Goal: Task Accomplishment & Management: Manage account settings

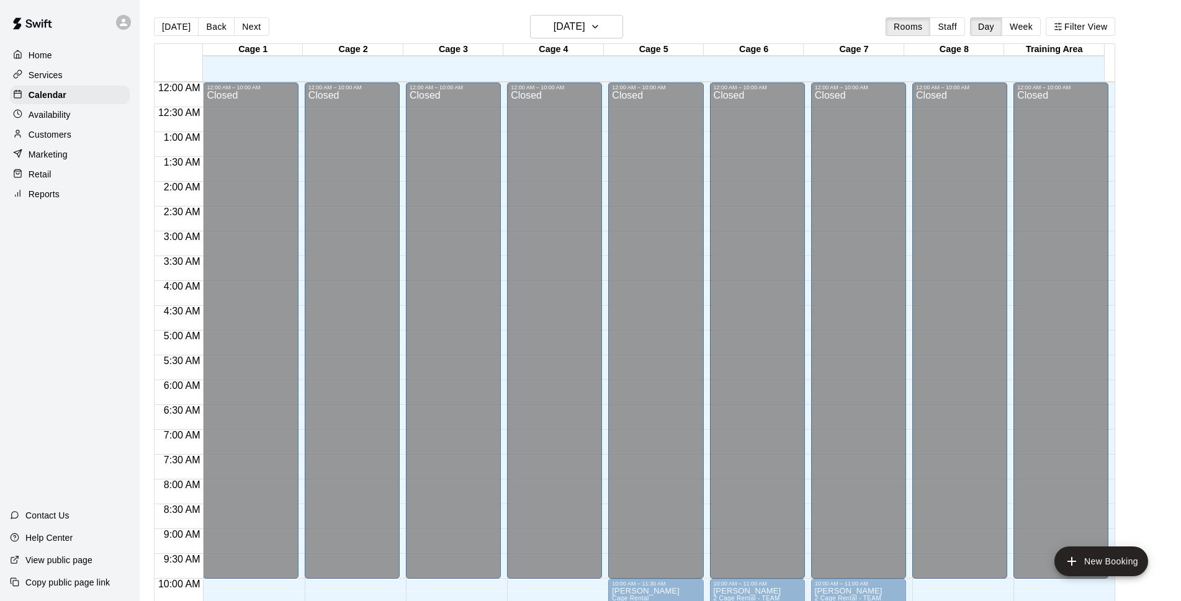
scroll to position [339, 0]
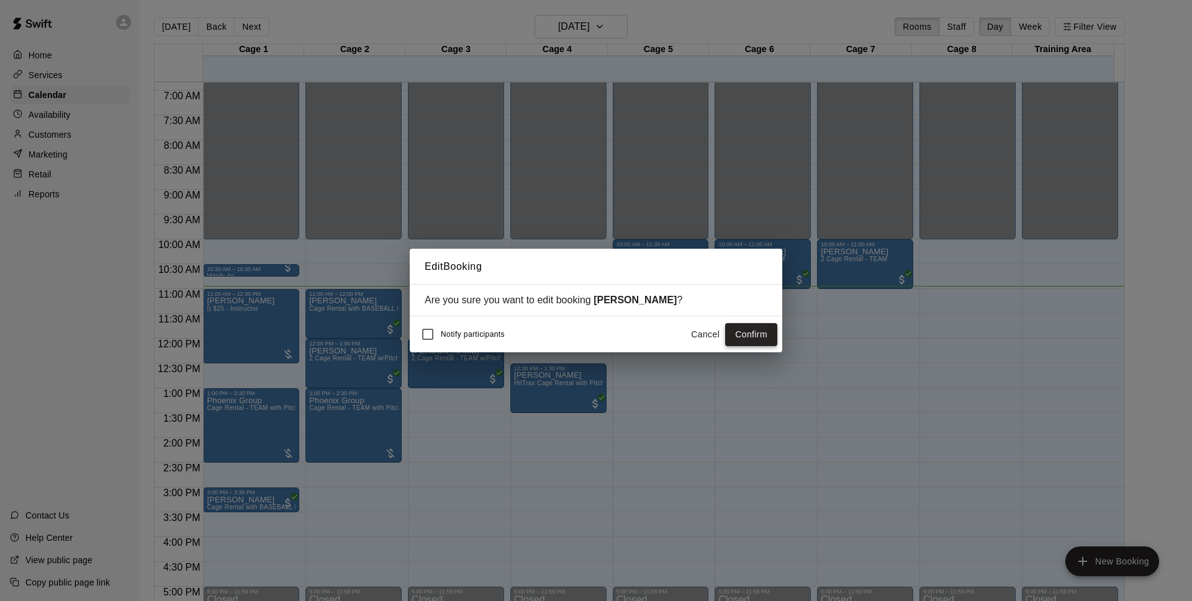
click at [758, 332] on button "Confirm" at bounding box center [751, 334] width 52 height 23
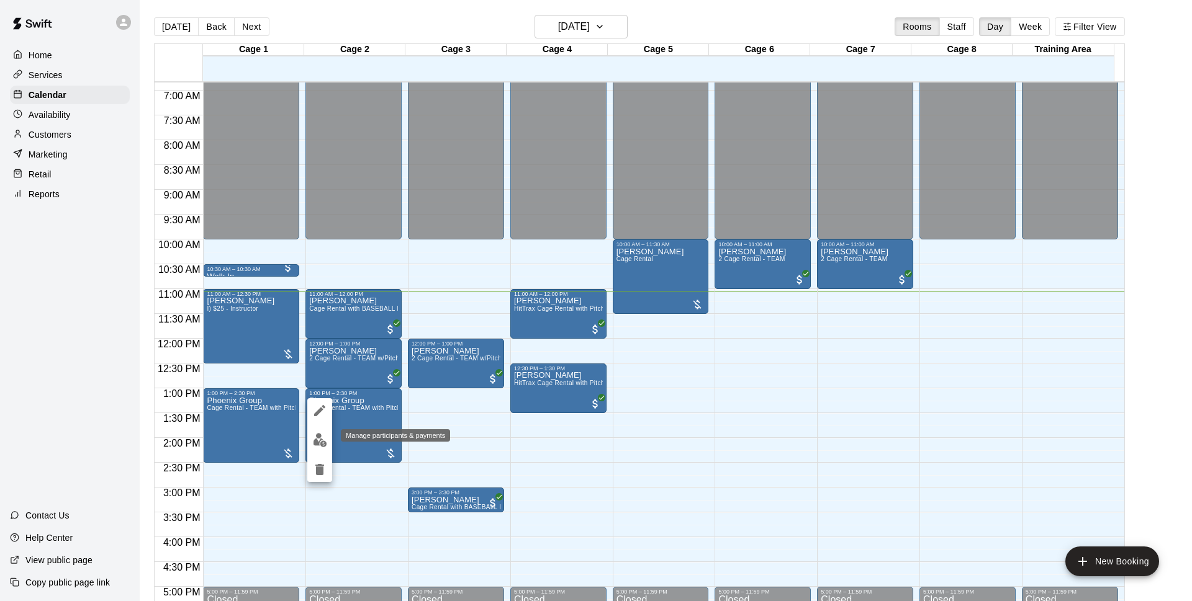
click at [328, 437] on button "edit" at bounding box center [319, 440] width 25 height 24
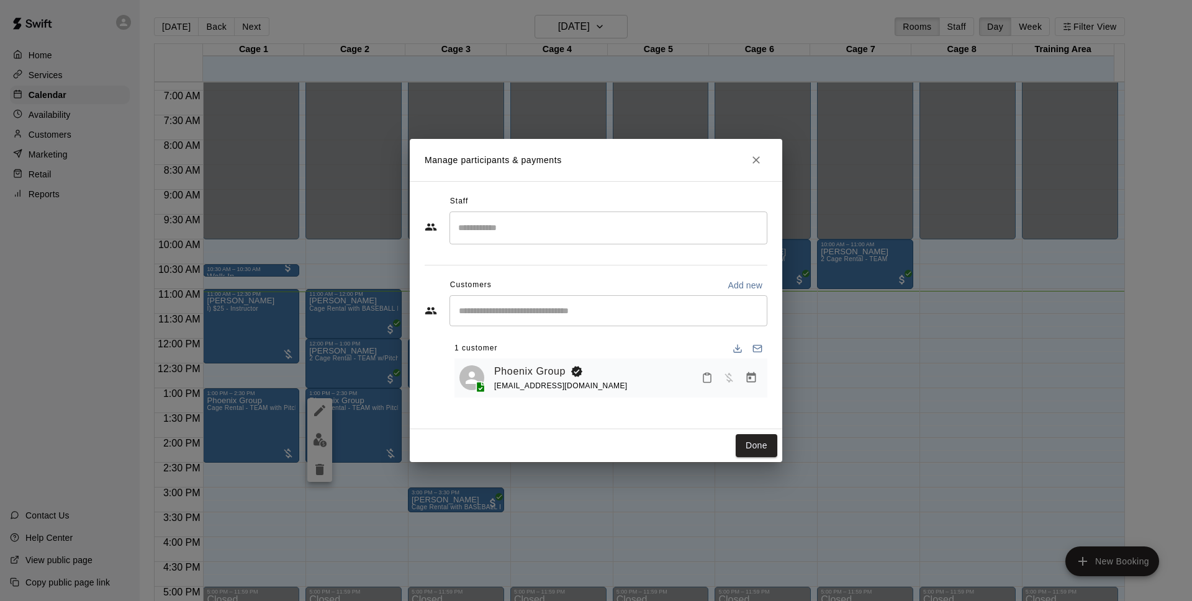
click at [747, 377] on icon "Manage bookings & payment" at bounding box center [751, 377] width 9 height 11
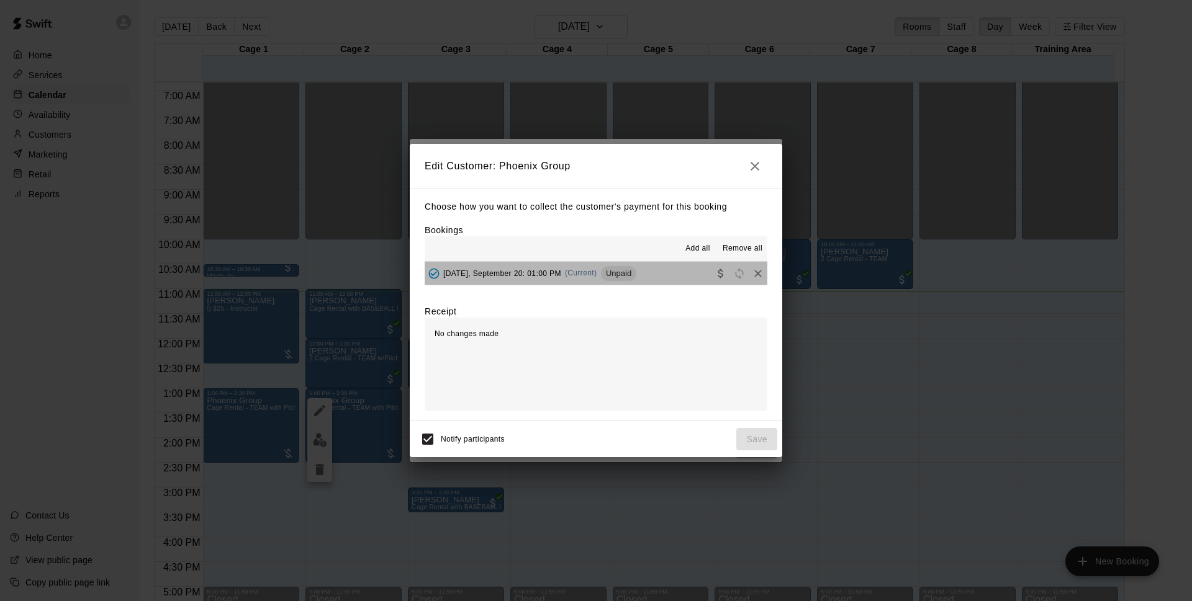
click at [643, 281] on button "[DATE], September 20: 01:00 PM (Current) Unpaid" at bounding box center [596, 273] width 343 height 23
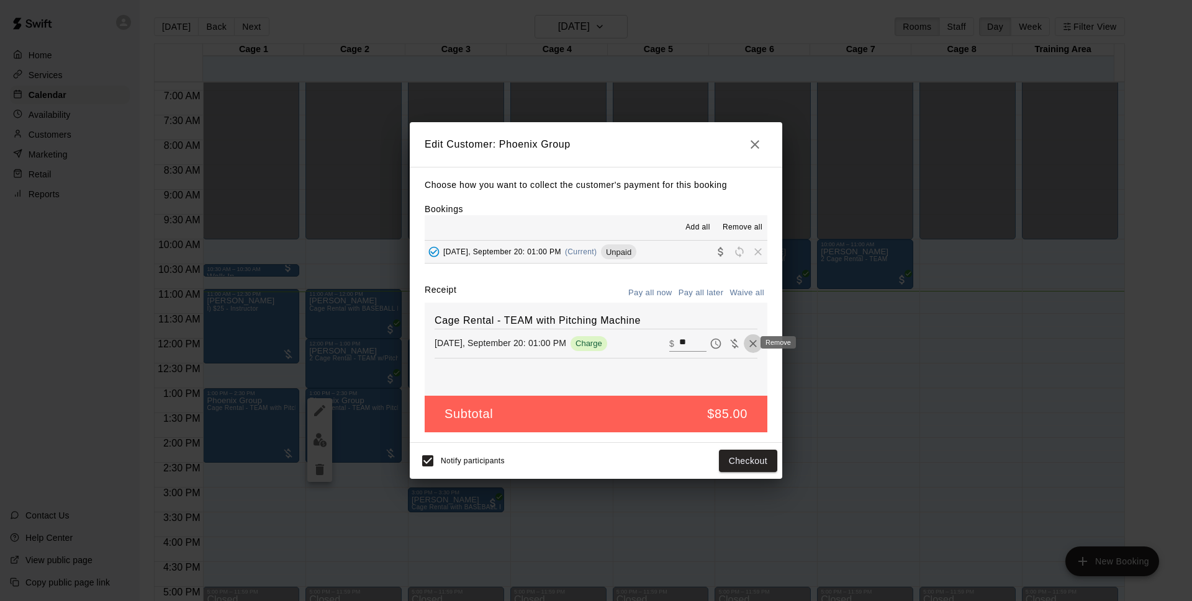
click at [747, 339] on icon "Remove" at bounding box center [753, 344] width 12 height 12
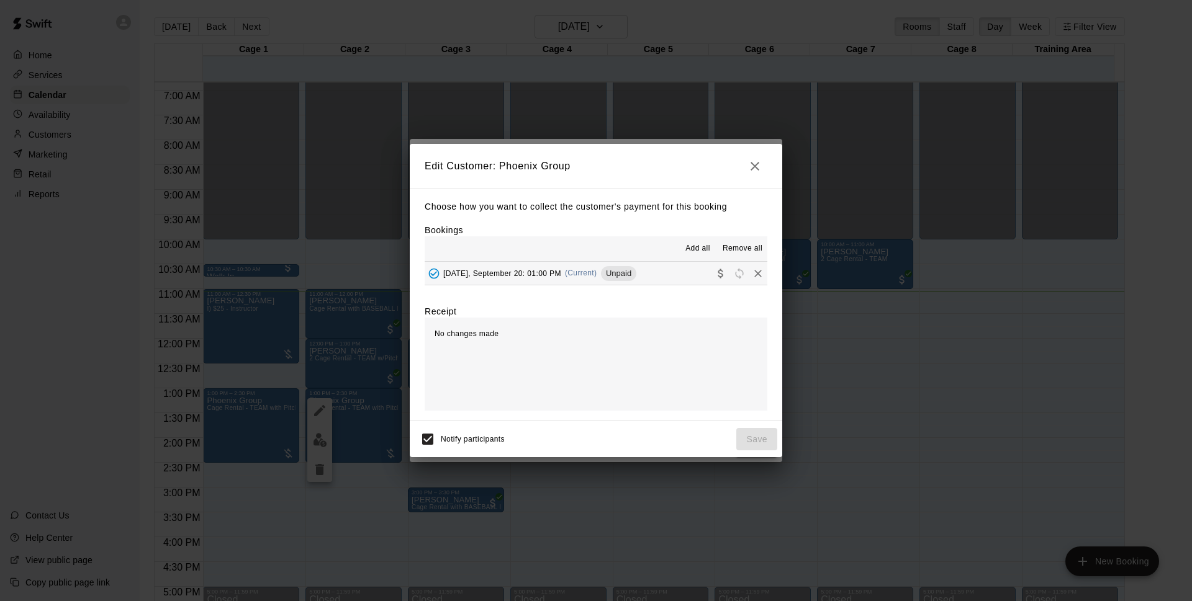
click at [683, 270] on button "[DATE], September 20: 01:00 PM (Current) Unpaid" at bounding box center [596, 273] width 343 height 23
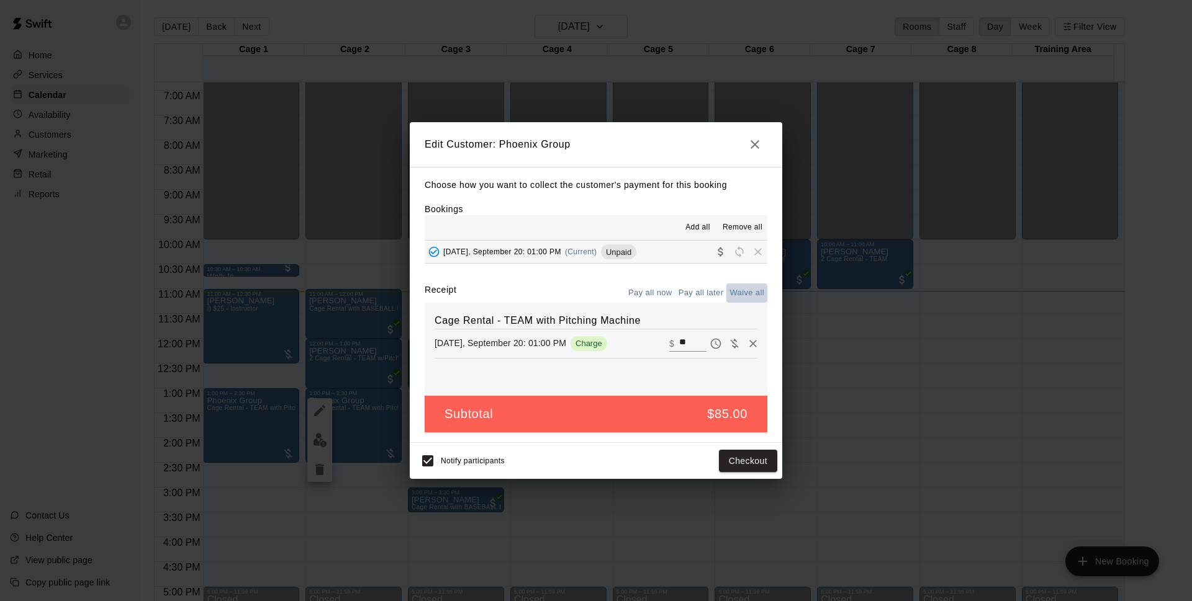
click at [738, 301] on button "Waive all" at bounding box center [746, 293] width 41 height 19
type input "*"
click at [755, 456] on button "Save" at bounding box center [756, 461] width 41 height 23
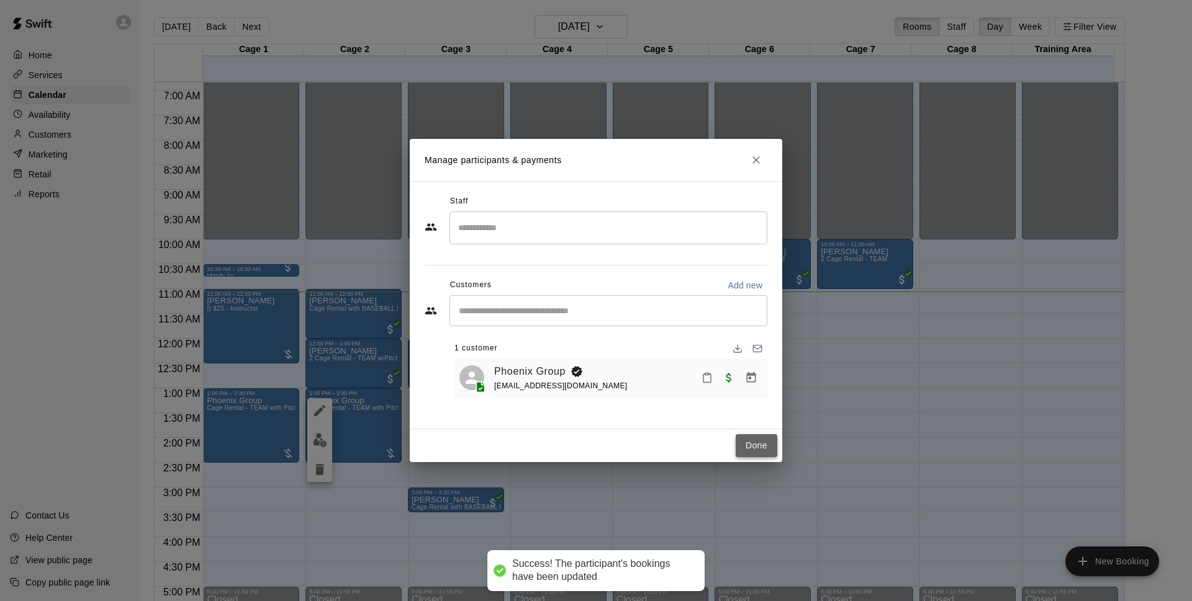
click at [745, 436] on button "Done" at bounding box center [756, 445] width 42 height 23
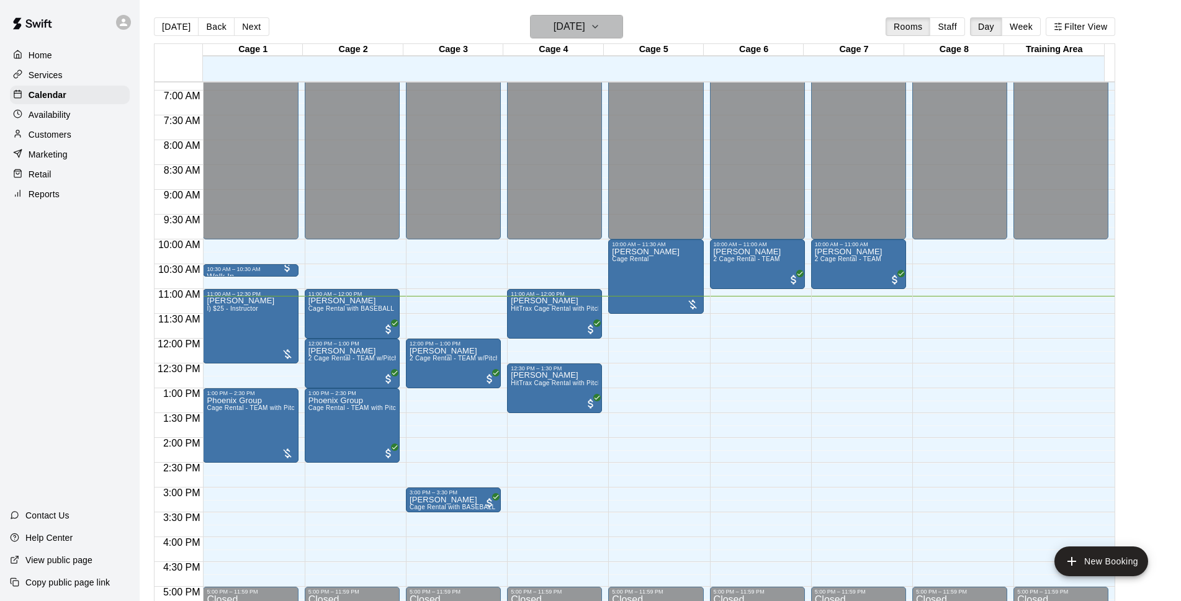
click at [573, 26] on h6 "[DATE]" at bounding box center [570, 26] width 32 height 17
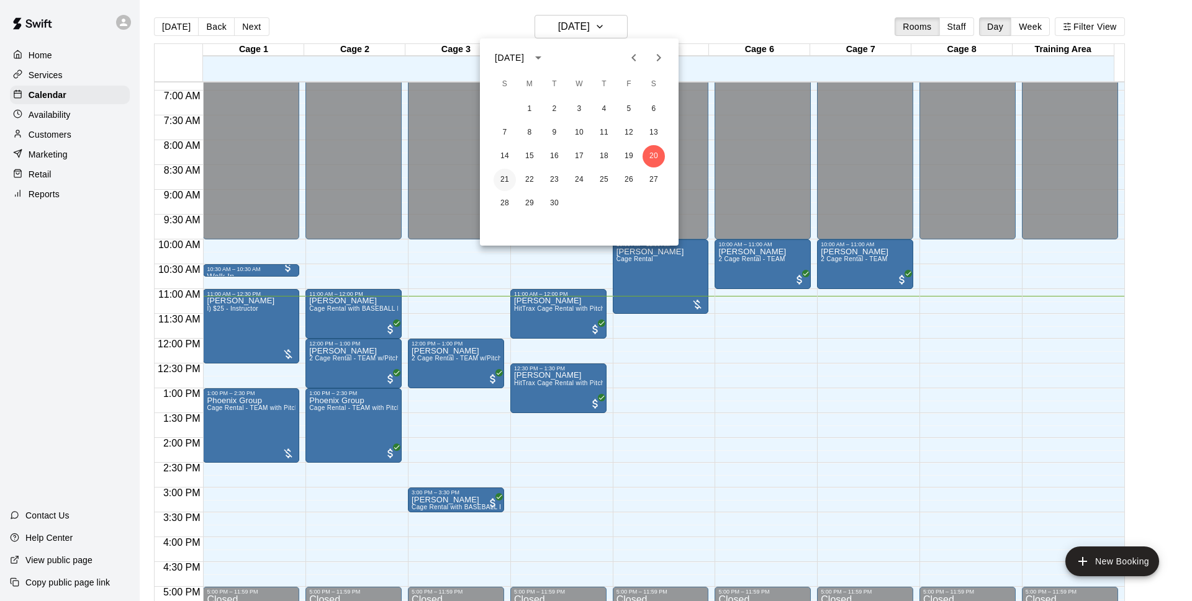
click at [506, 178] on button "21" at bounding box center [504, 180] width 22 height 22
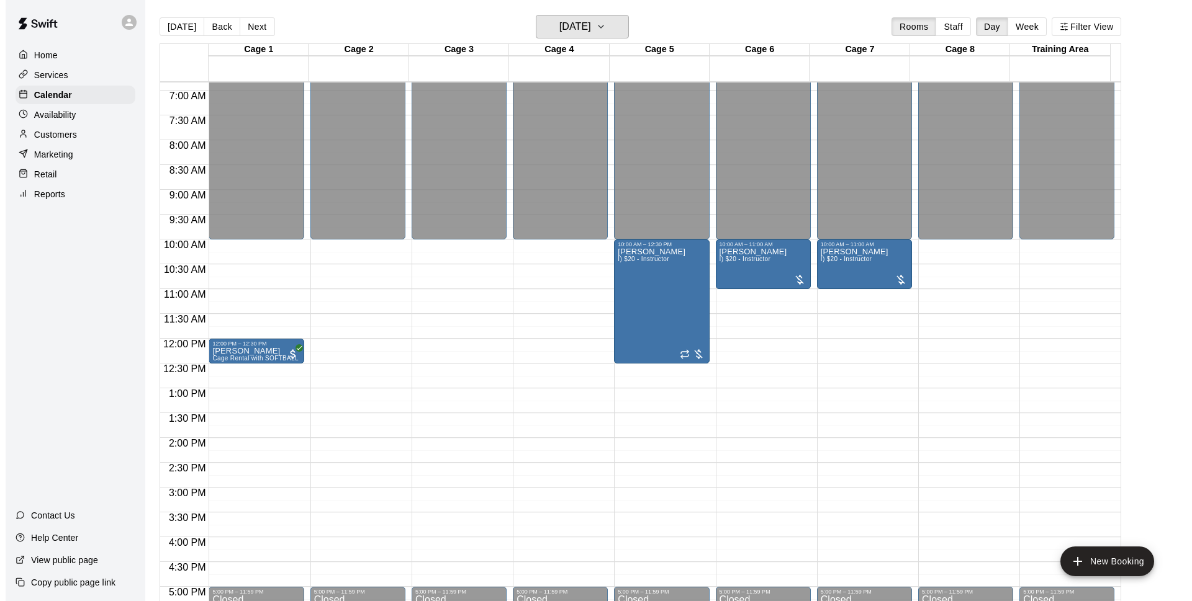
scroll to position [420, 0]
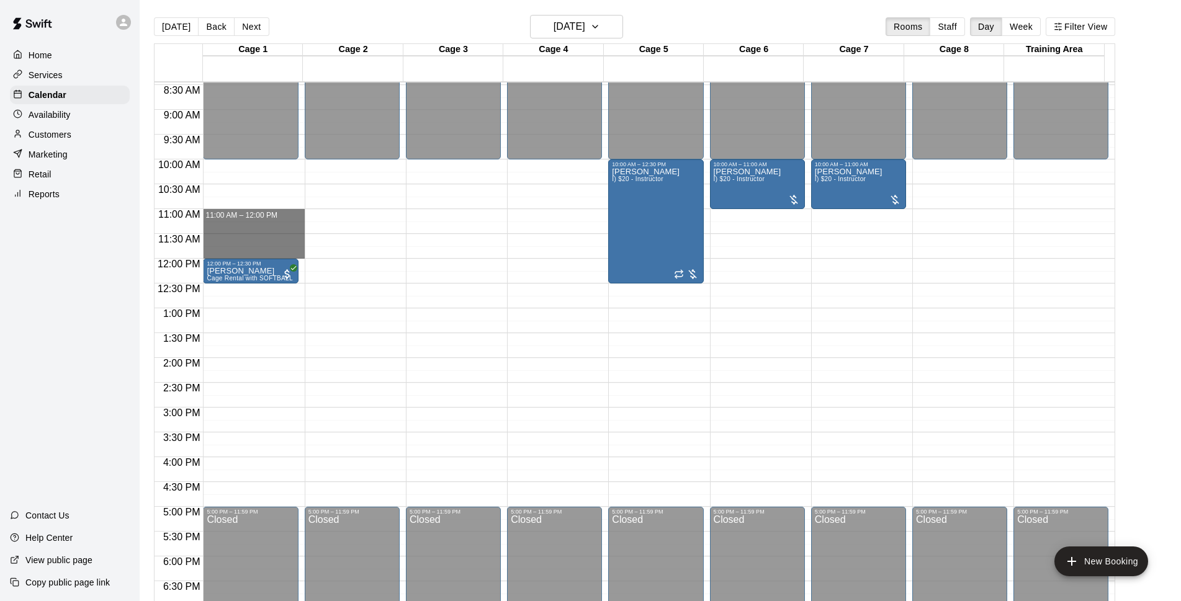
drag, startPoint x: 222, startPoint y: 212, endPoint x: 221, endPoint y: 251, distance: 39.1
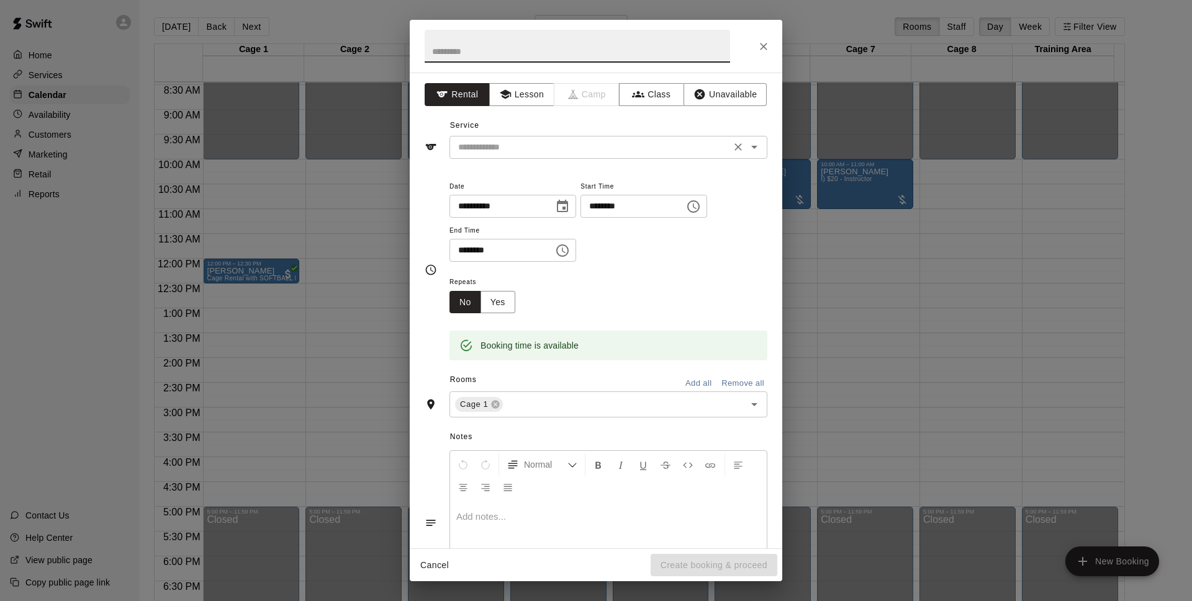
click at [567, 156] on div "​" at bounding box center [608, 147] width 318 height 23
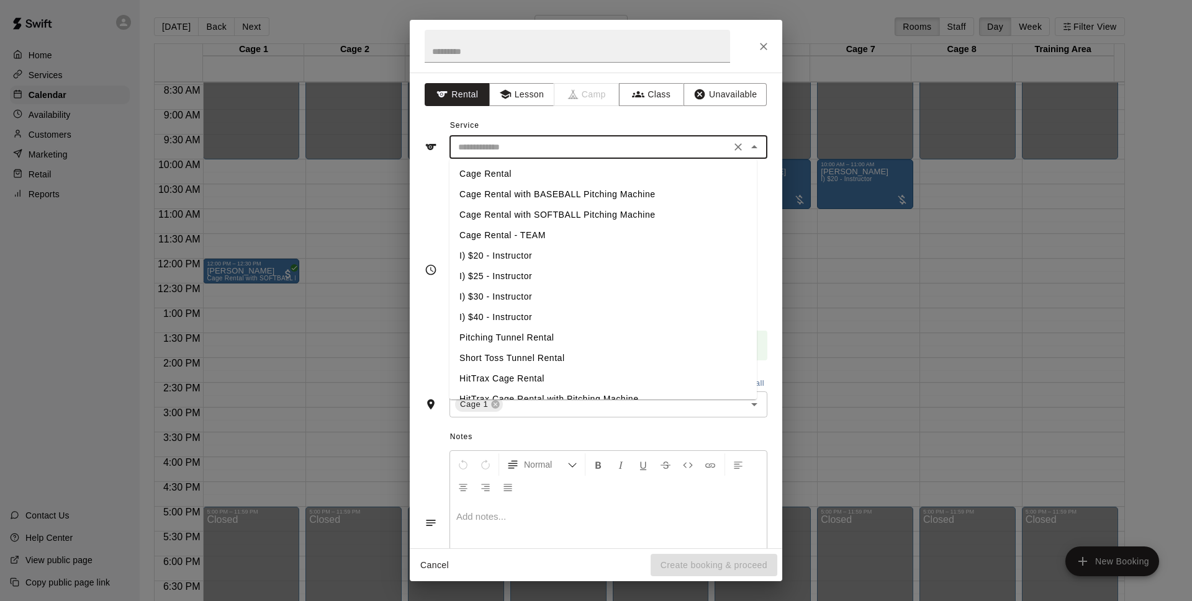
click at [584, 212] on li "Cage Rental with SOFTBALL Pitching Machine" at bounding box center [602, 215] width 307 height 20
type input "**********"
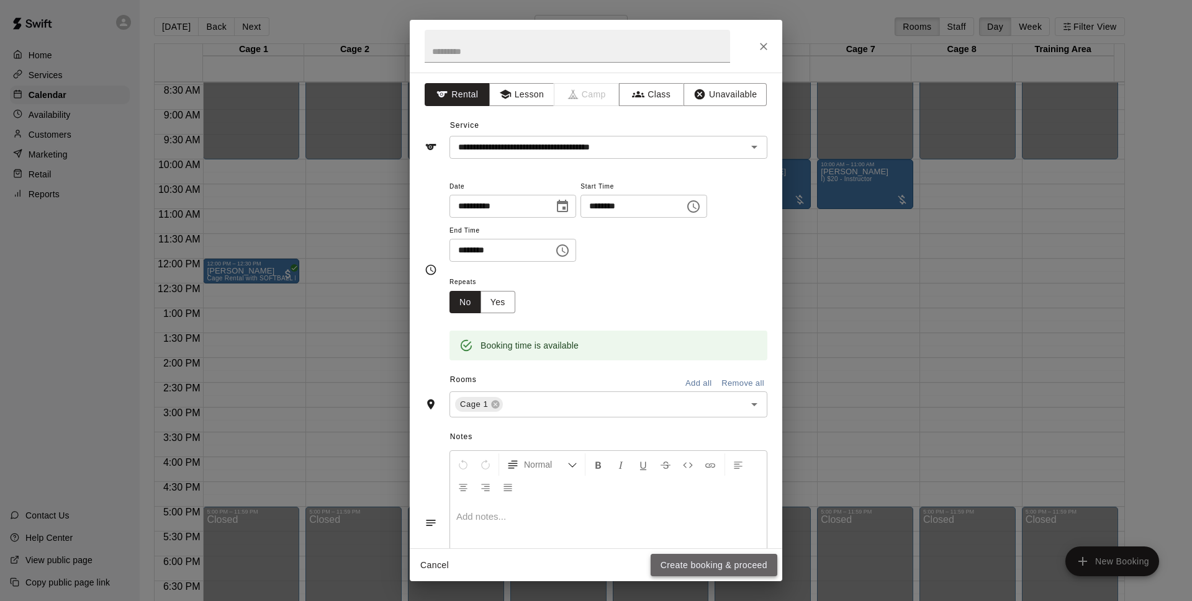
click at [712, 561] on button "Create booking & proceed" at bounding box center [713, 565] width 127 height 23
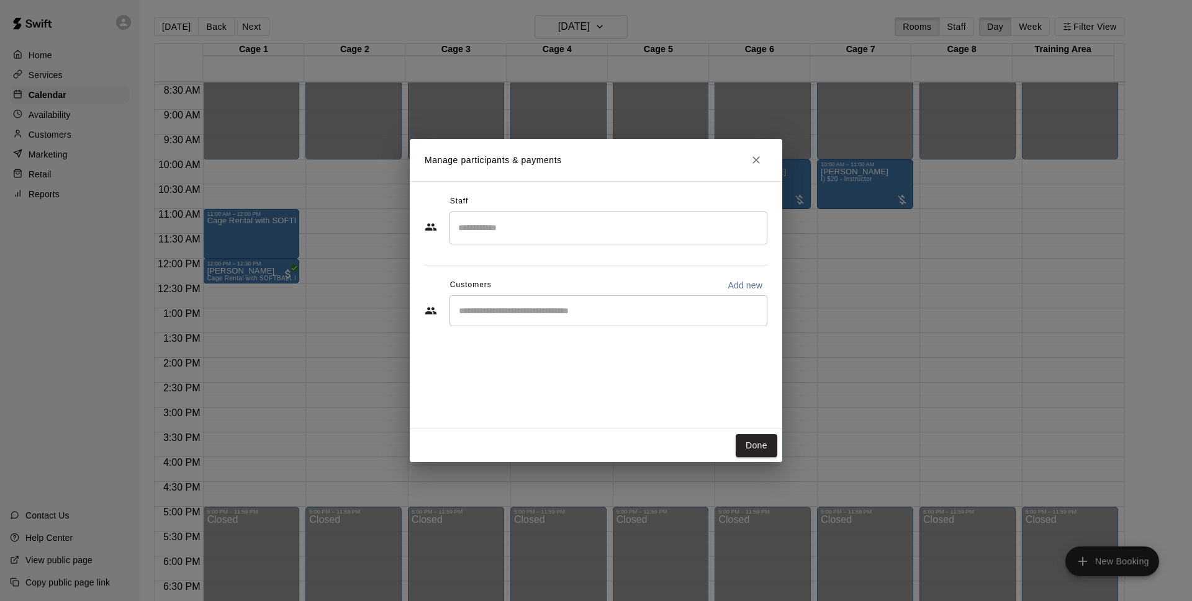
click at [715, 300] on div "​" at bounding box center [608, 310] width 318 height 31
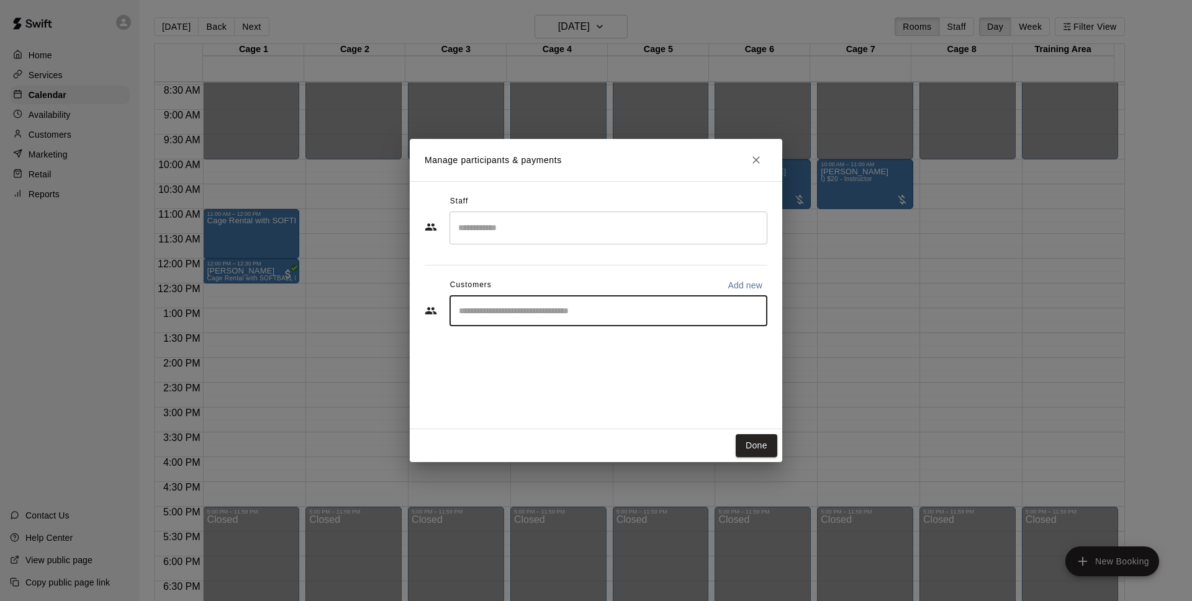
click at [762, 286] on p "Add new" at bounding box center [744, 285] width 35 height 12
select select "**"
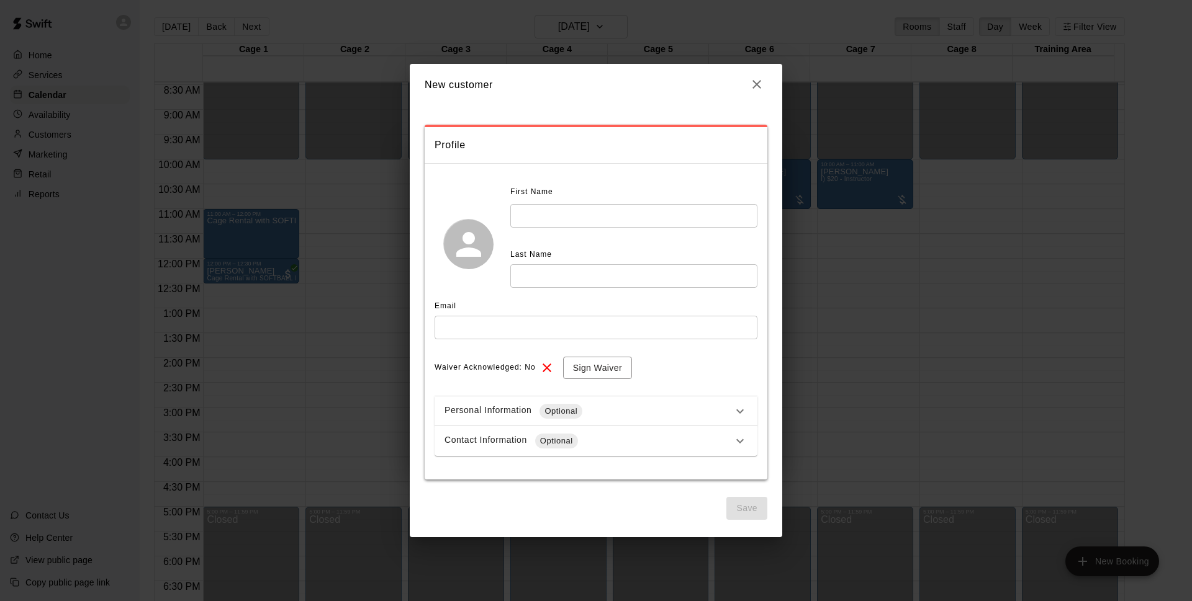
click at [582, 212] on input "text" at bounding box center [633, 215] width 247 height 23
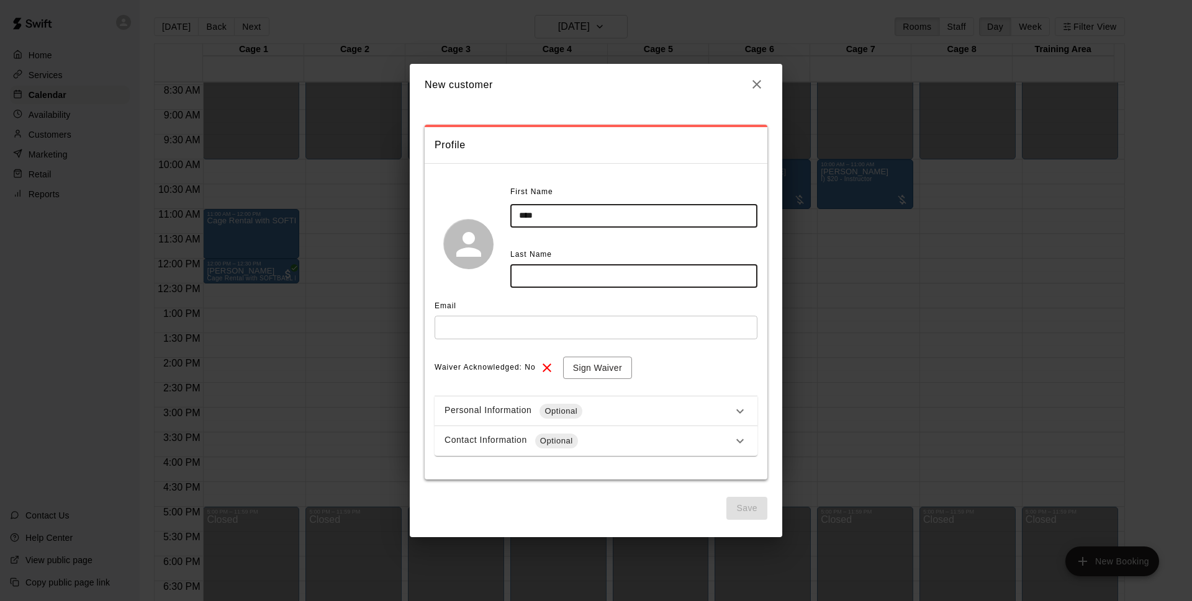
type input "****"
click at [580, 272] on input "text" at bounding box center [633, 275] width 247 height 23
type input "******"
click at [477, 331] on input "text" at bounding box center [595, 327] width 323 height 23
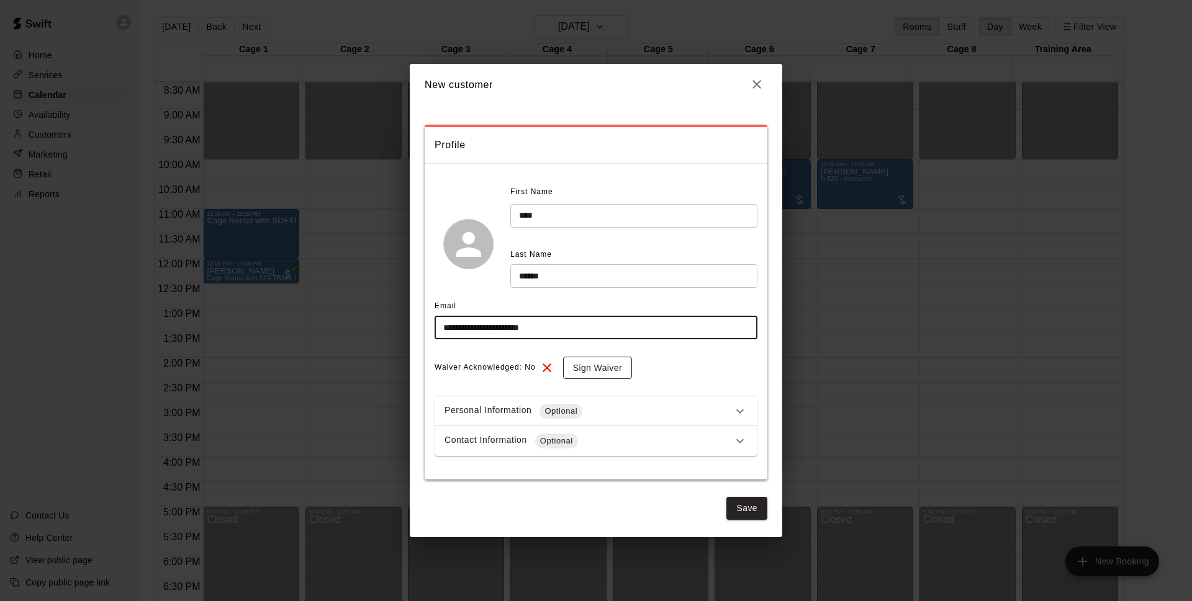
type input "**********"
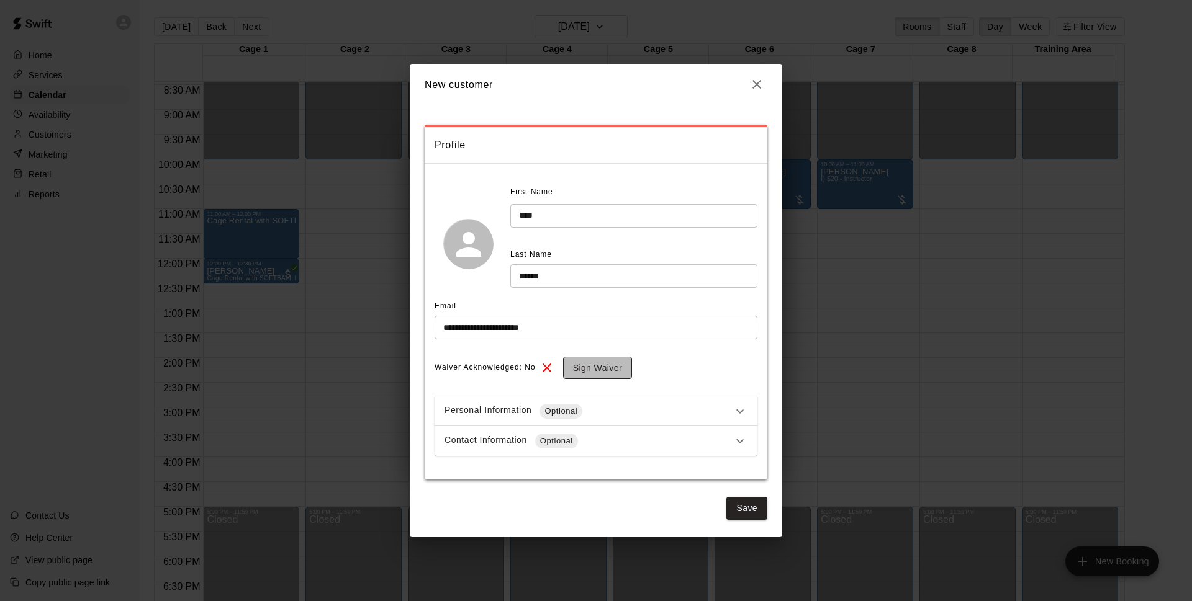
click at [596, 374] on button "Sign Waiver" at bounding box center [597, 368] width 69 height 23
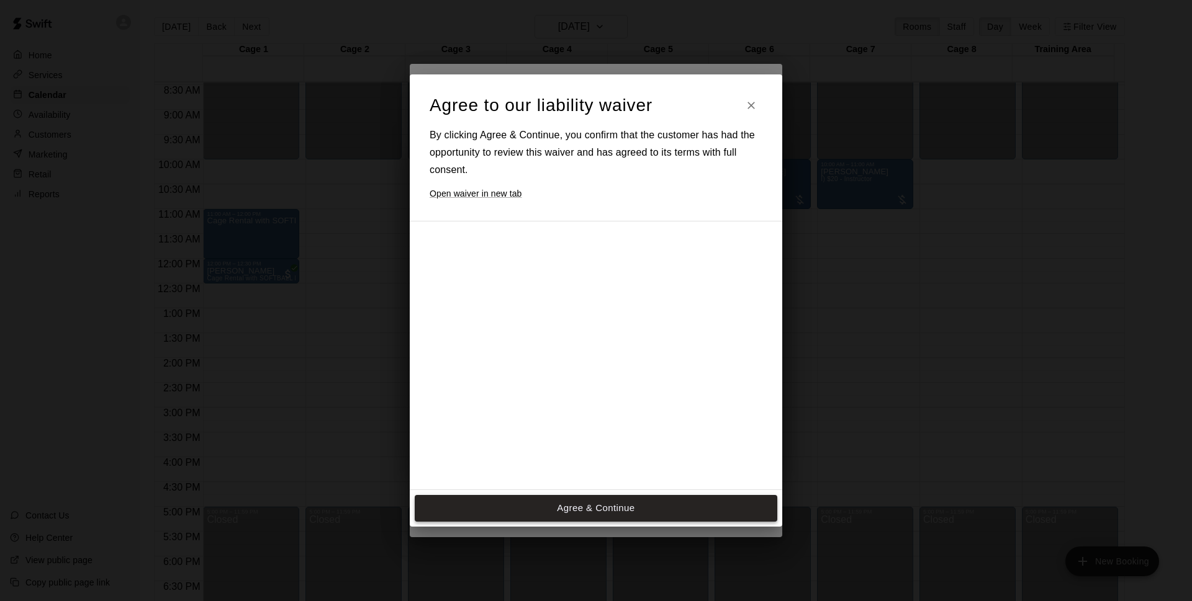
click at [624, 511] on button "Agree & Continue" at bounding box center [596, 508] width 362 height 26
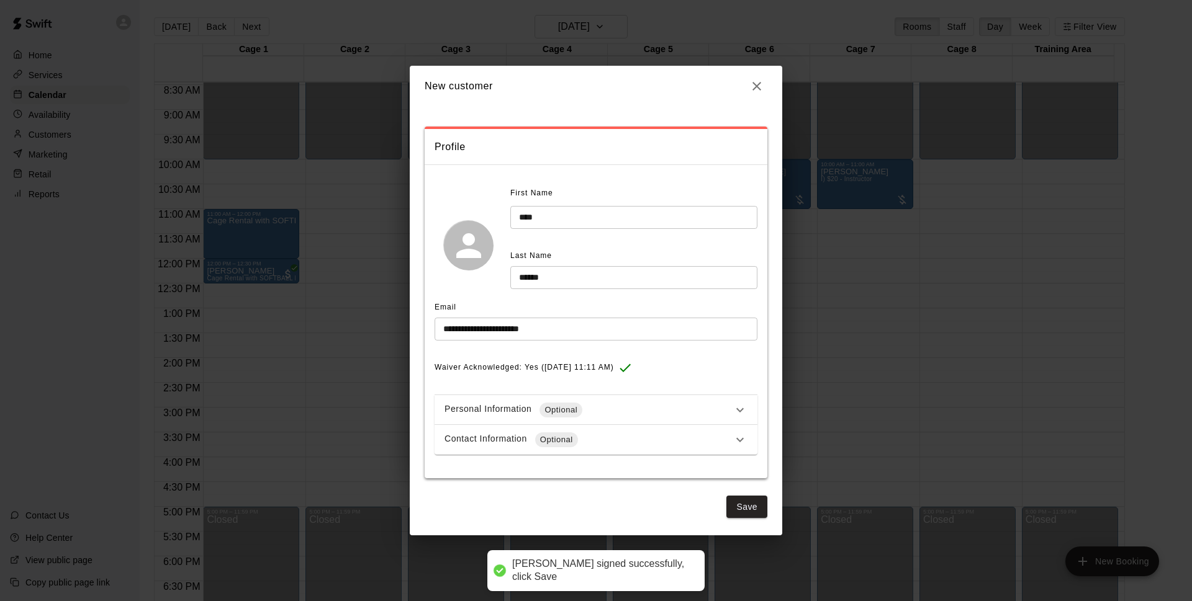
click at [632, 446] on div "Contact Information Optional" at bounding box center [588, 440] width 288 height 15
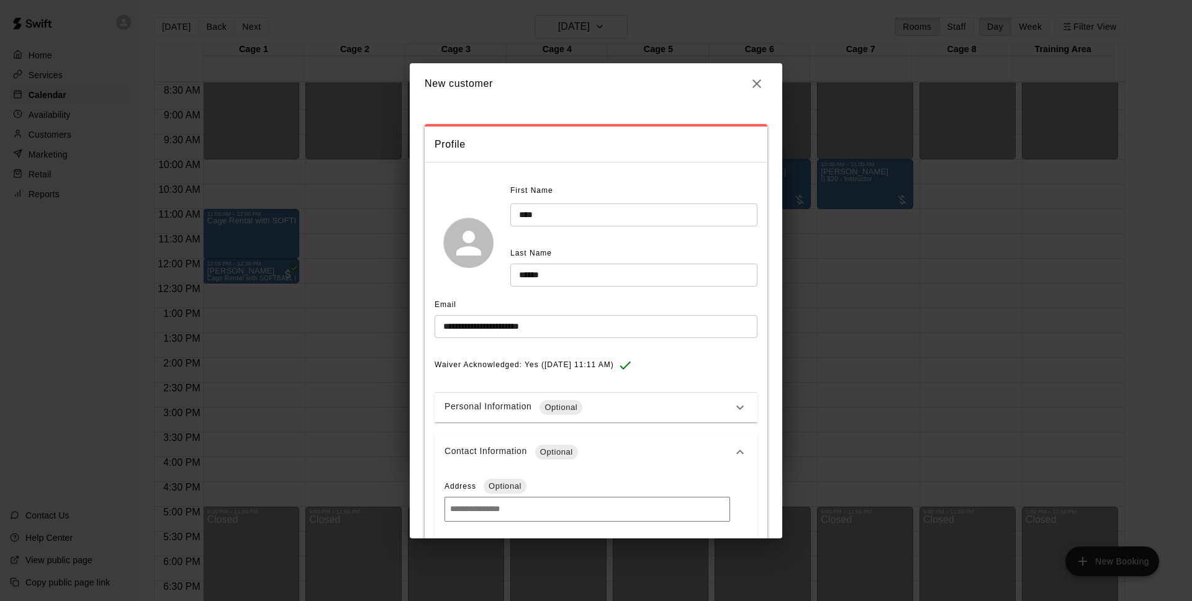
scroll to position [130, 0]
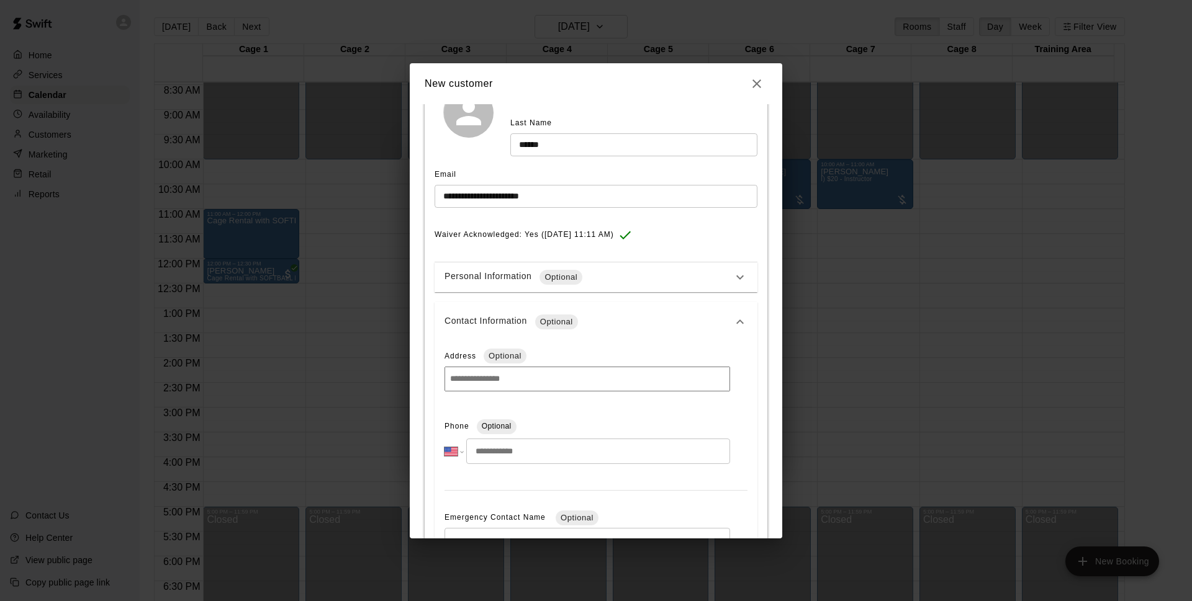
click at [580, 452] on input "tel" at bounding box center [598, 451] width 264 height 25
type input "**********"
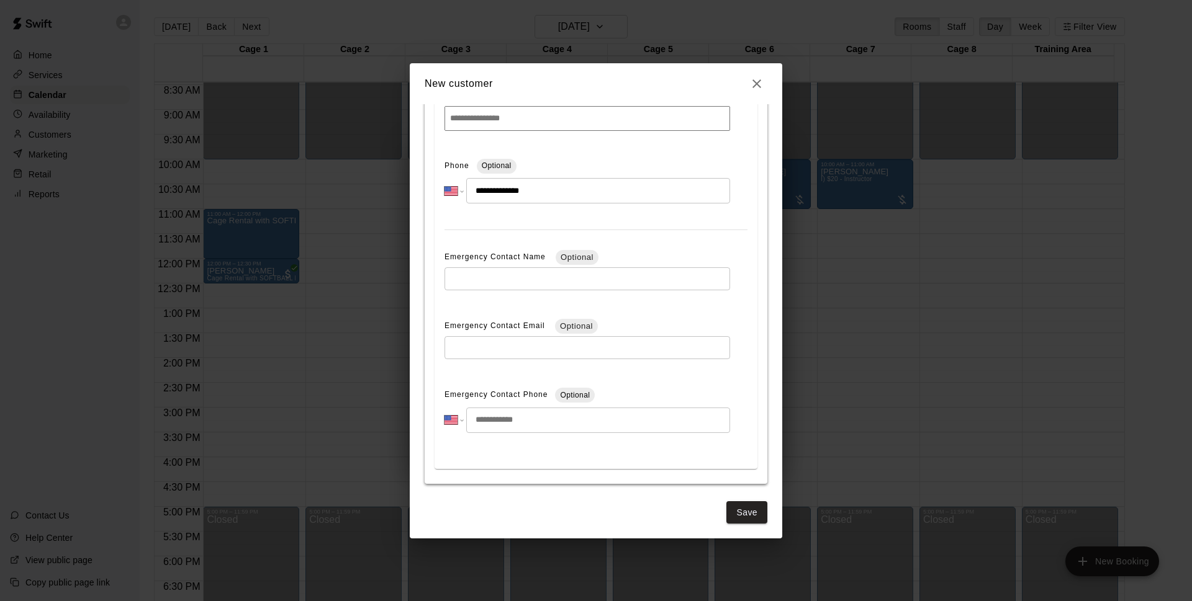
scroll to position [395, 0]
click at [732, 516] on button "Save" at bounding box center [746, 509] width 41 height 23
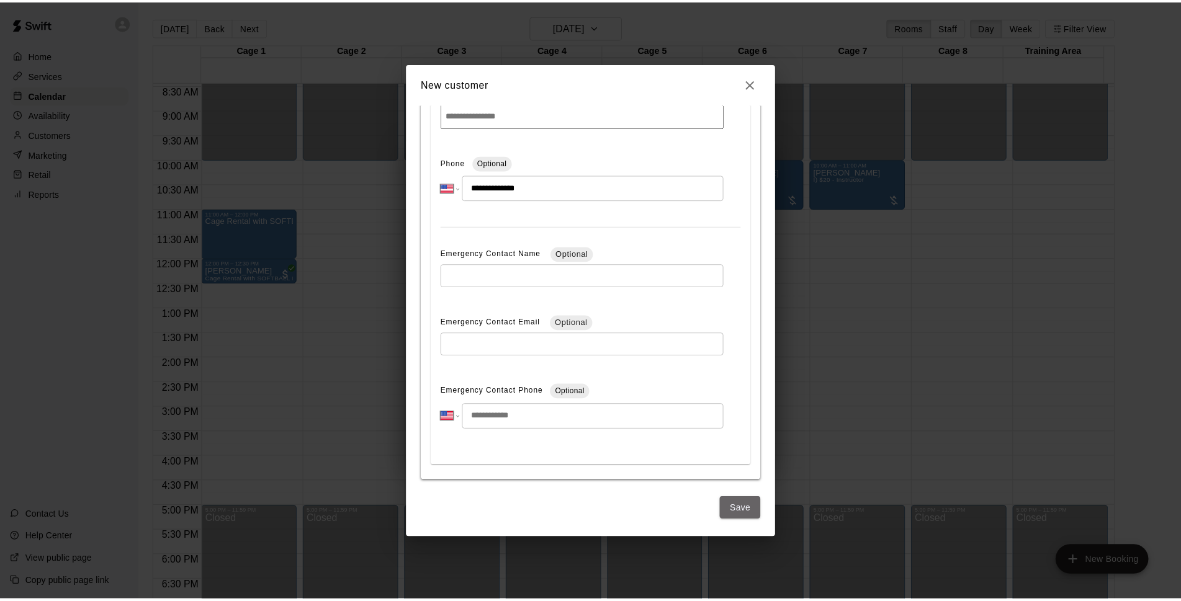
scroll to position [0, 0]
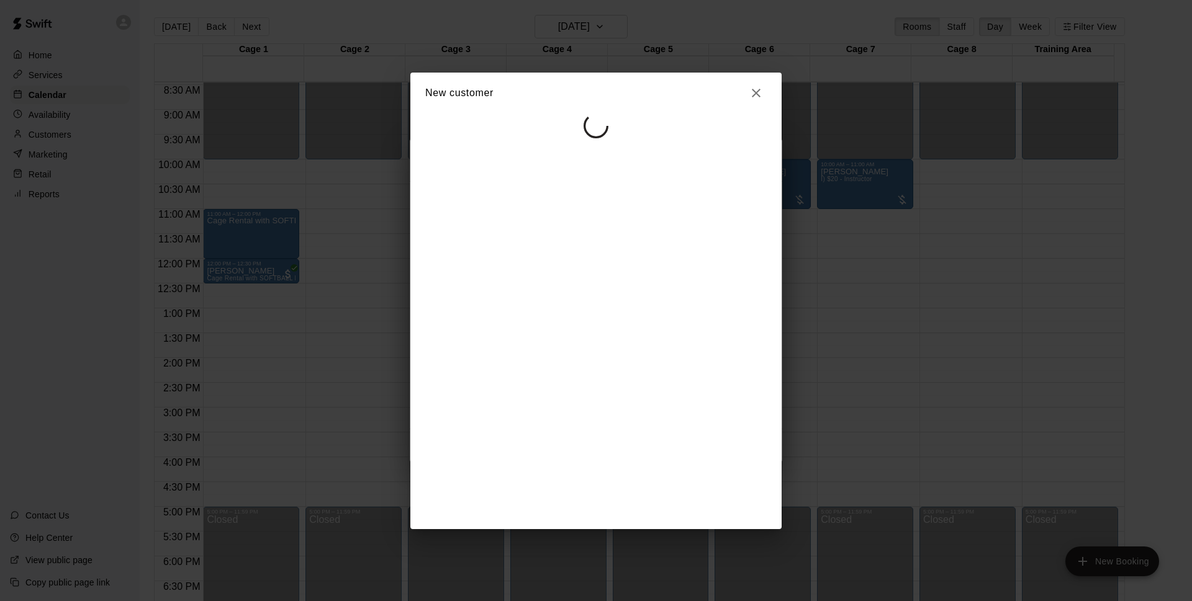
select select "**"
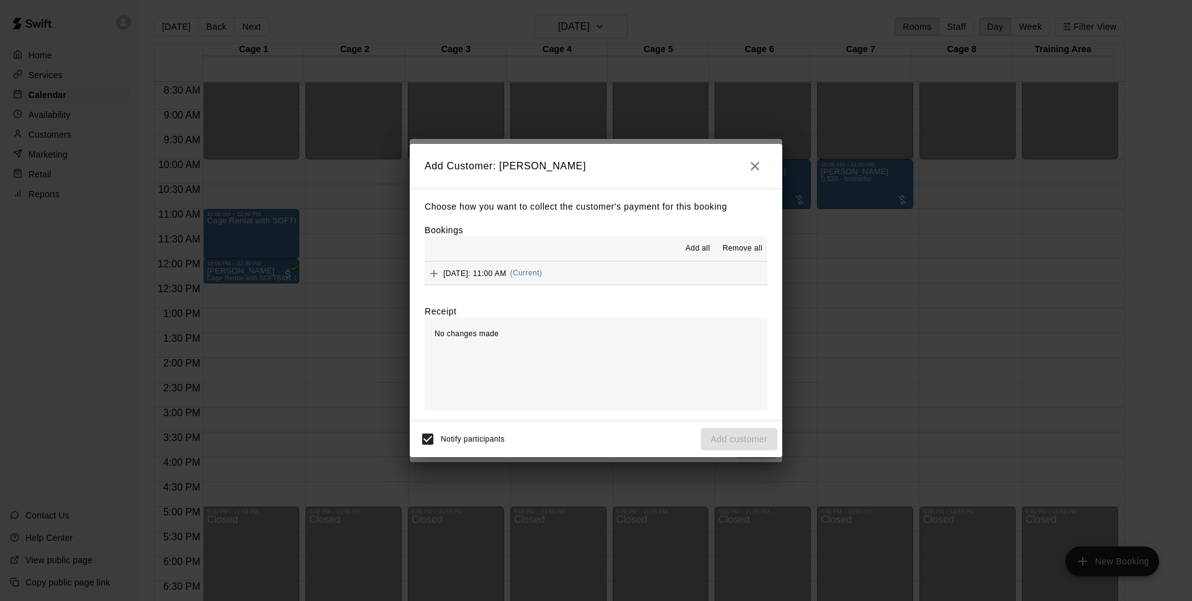
click at [691, 274] on button "[DATE]: 11:00 AM (Current)" at bounding box center [596, 273] width 343 height 23
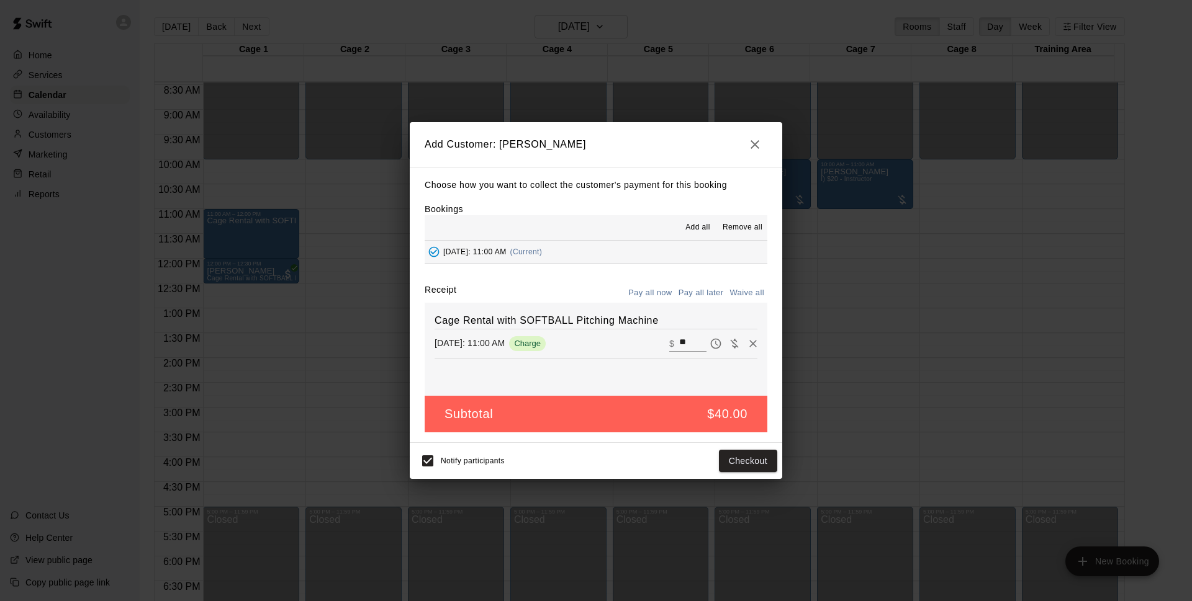
click at [699, 296] on button "Pay all later" at bounding box center [701, 293] width 52 height 19
click at [653, 290] on button "Pay all now" at bounding box center [650, 293] width 50 height 19
click at [767, 465] on button "Checkout" at bounding box center [748, 461] width 58 height 23
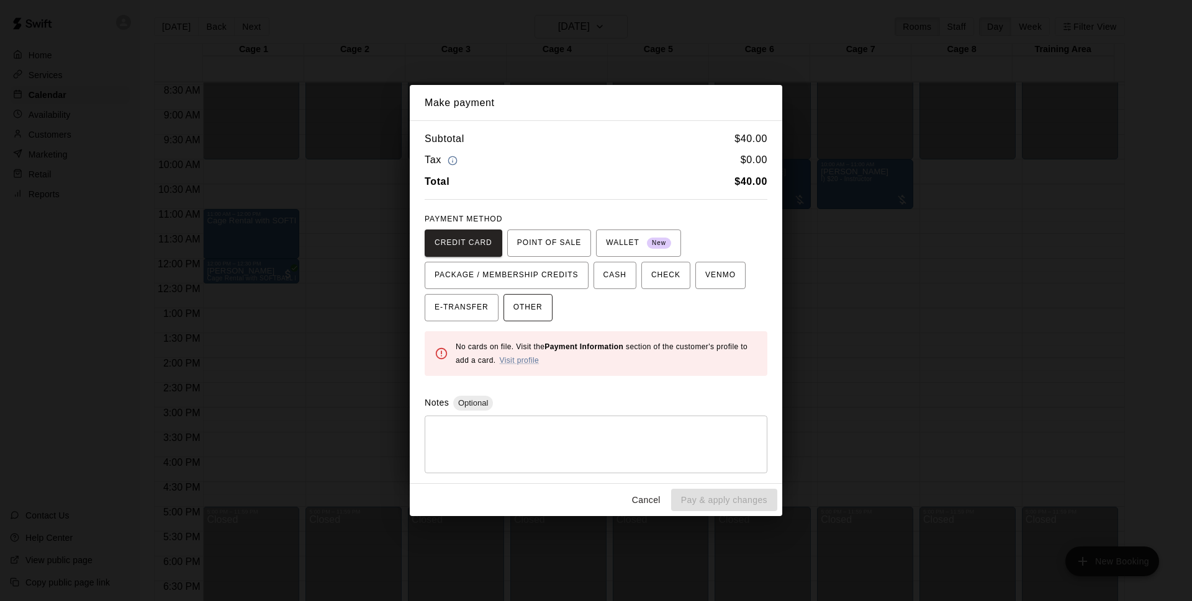
click at [515, 293] on div "CREDIT CARD POINT OF SALE WALLET New PACKAGE / MEMBERSHIP CREDITS CASH CHECK VE…" at bounding box center [596, 276] width 343 height 92
click at [518, 301] on span "OTHER" at bounding box center [527, 308] width 29 height 20
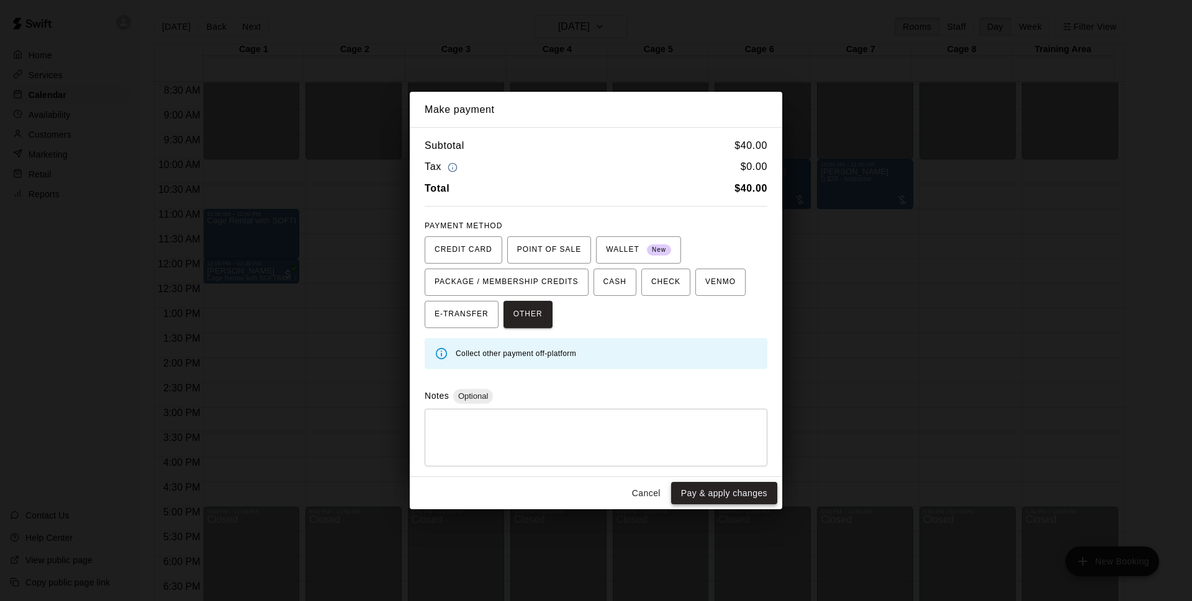
click at [720, 501] on button "Pay & apply changes" at bounding box center [724, 493] width 106 height 23
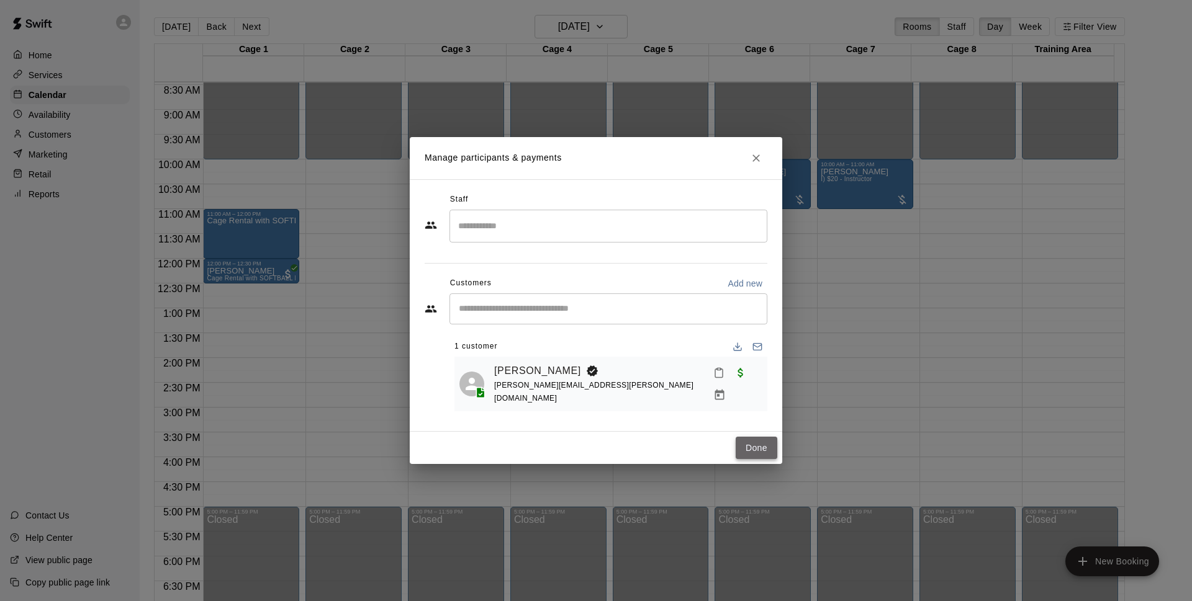
click at [746, 445] on button "Done" at bounding box center [756, 448] width 42 height 23
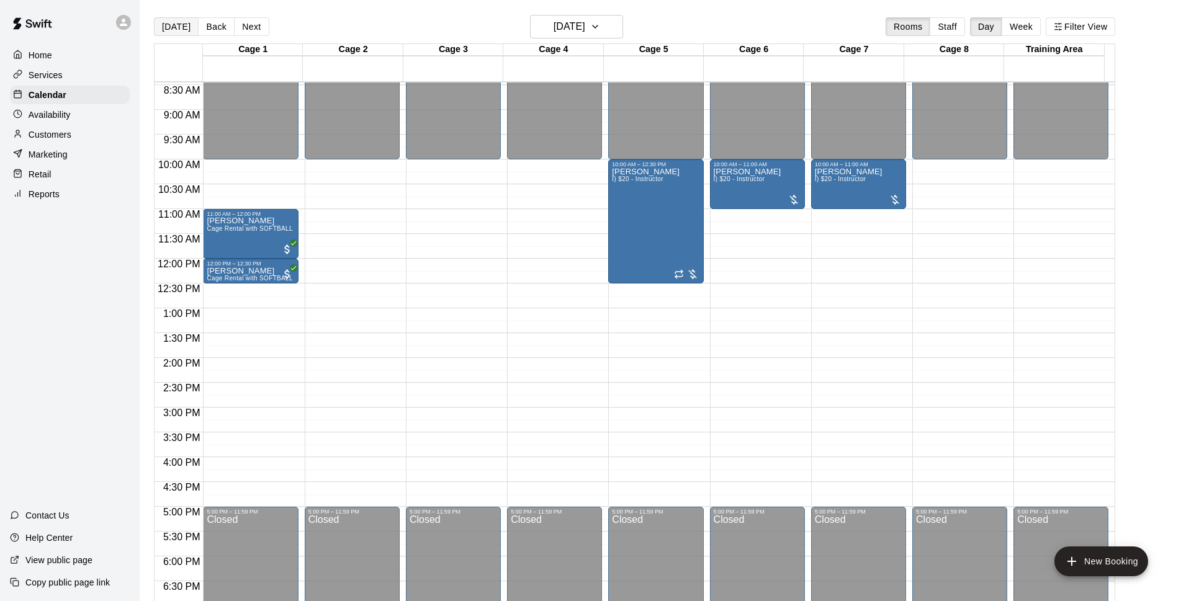
click at [179, 29] on button "[DATE]" at bounding box center [176, 26] width 45 height 19
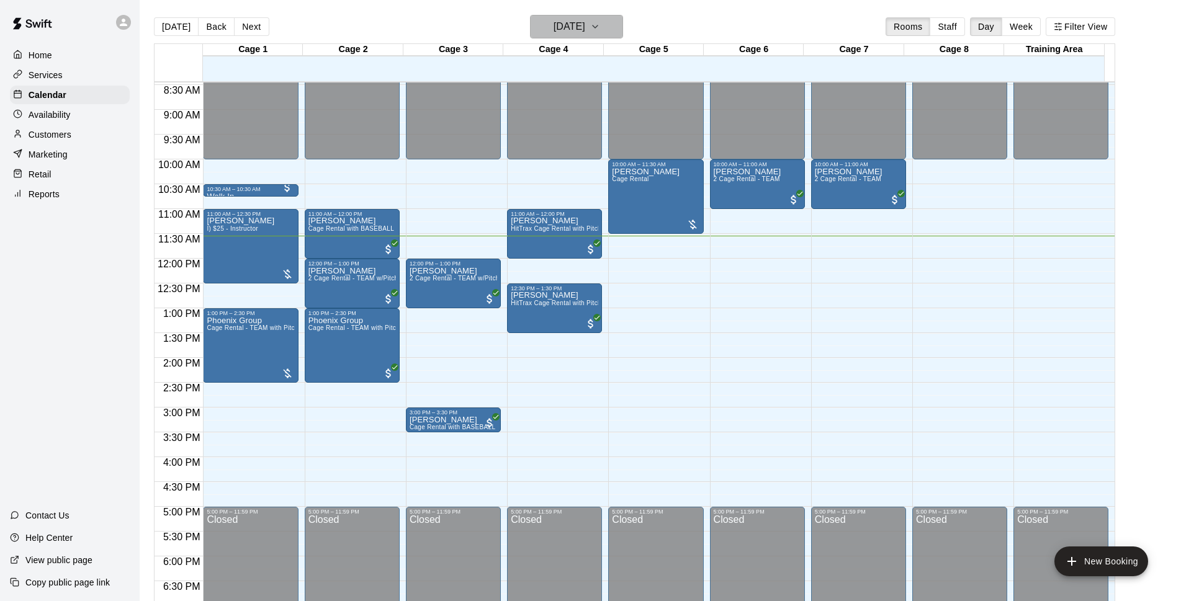
click at [585, 20] on h6 "[DATE]" at bounding box center [570, 26] width 32 height 17
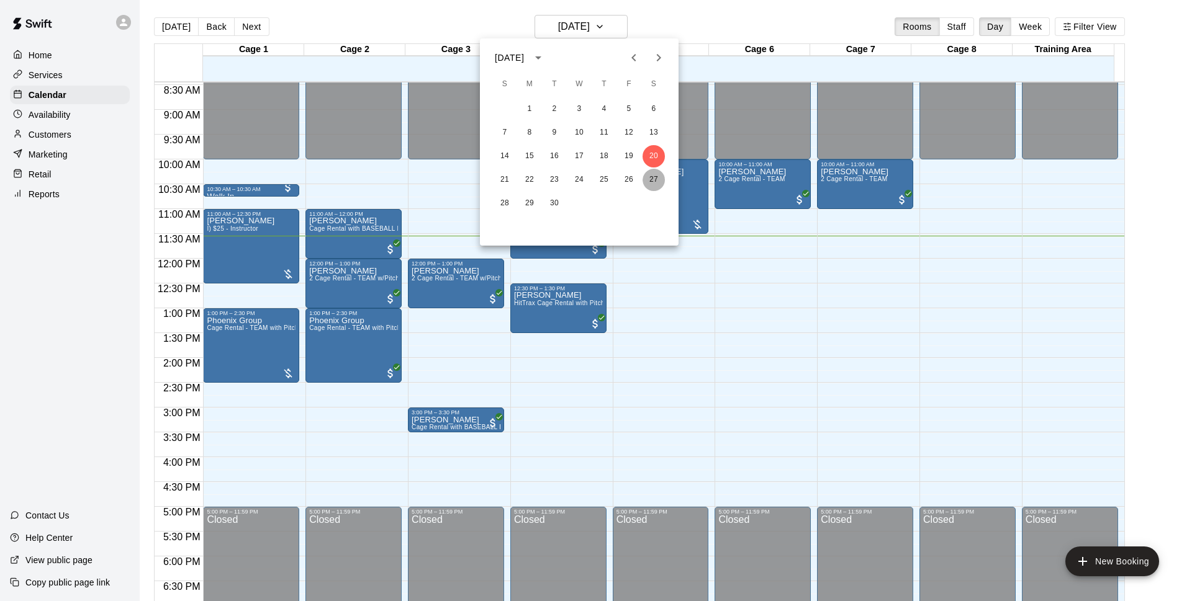
click at [655, 180] on button "27" at bounding box center [653, 180] width 22 height 22
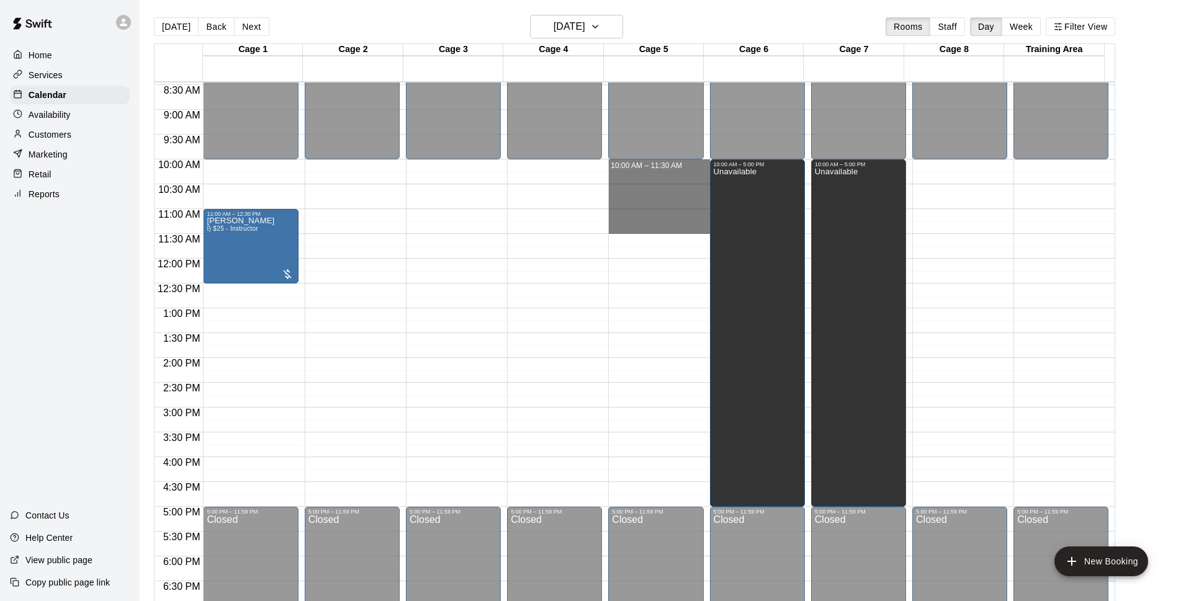
drag, startPoint x: 629, startPoint y: 162, endPoint x: 637, endPoint y: 225, distance: 63.2
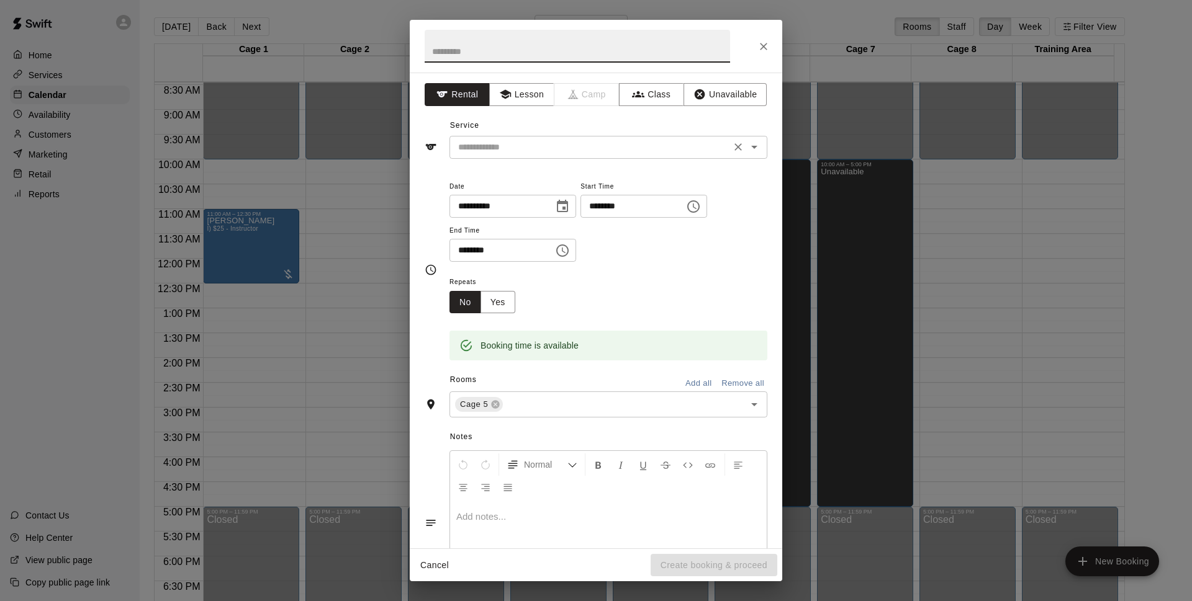
click at [548, 148] on input "text" at bounding box center [590, 148] width 274 height 16
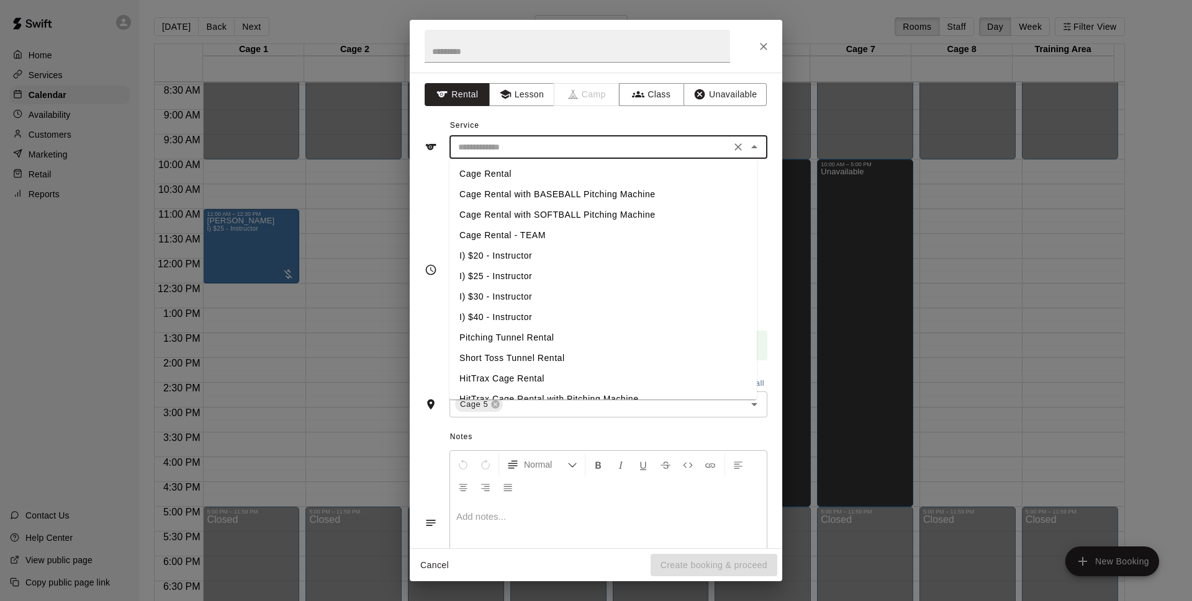
click at [511, 176] on li "Cage Rental" at bounding box center [602, 174] width 307 height 20
type input "**********"
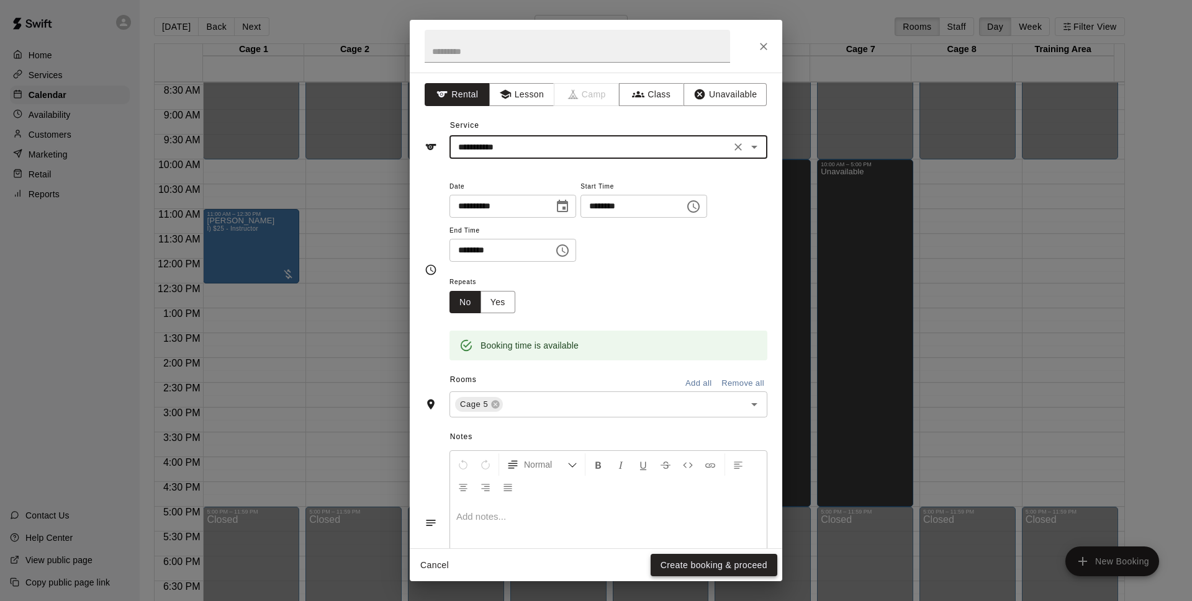
click at [706, 562] on button "Create booking & proceed" at bounding box center [713, 565] width 127 height 23
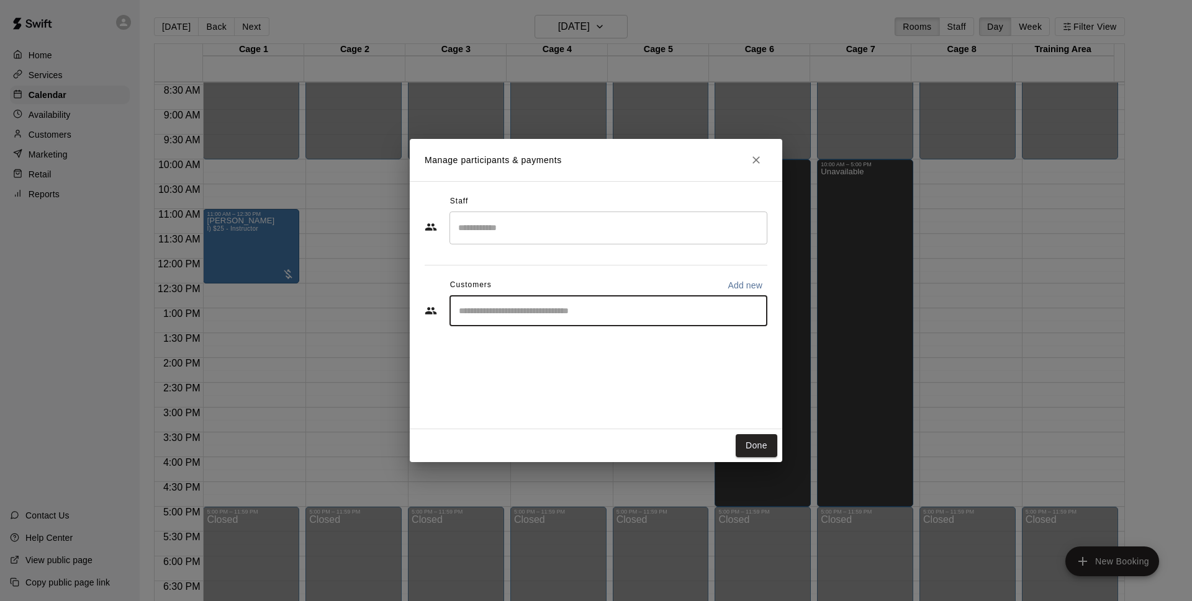
click at [547, 308] on input "Start typing to search customers..." at bounding box center [608, 311] width 307 height 12
type input "*******"
click at [516, 355] on span "[EMAIL_ADDRESS][DOMAIN_NAME]" at bounding box center [550, 353] width 133 height 9
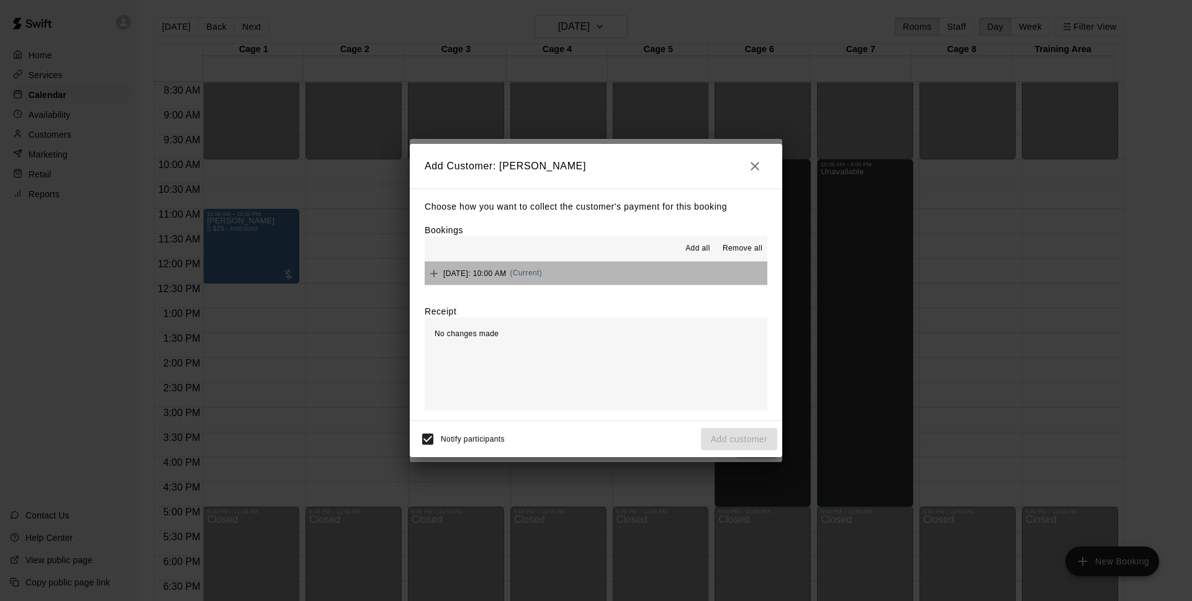
click at [542, 276] on span "(Current)" at bounding box center [526, 273] width 32 height 9
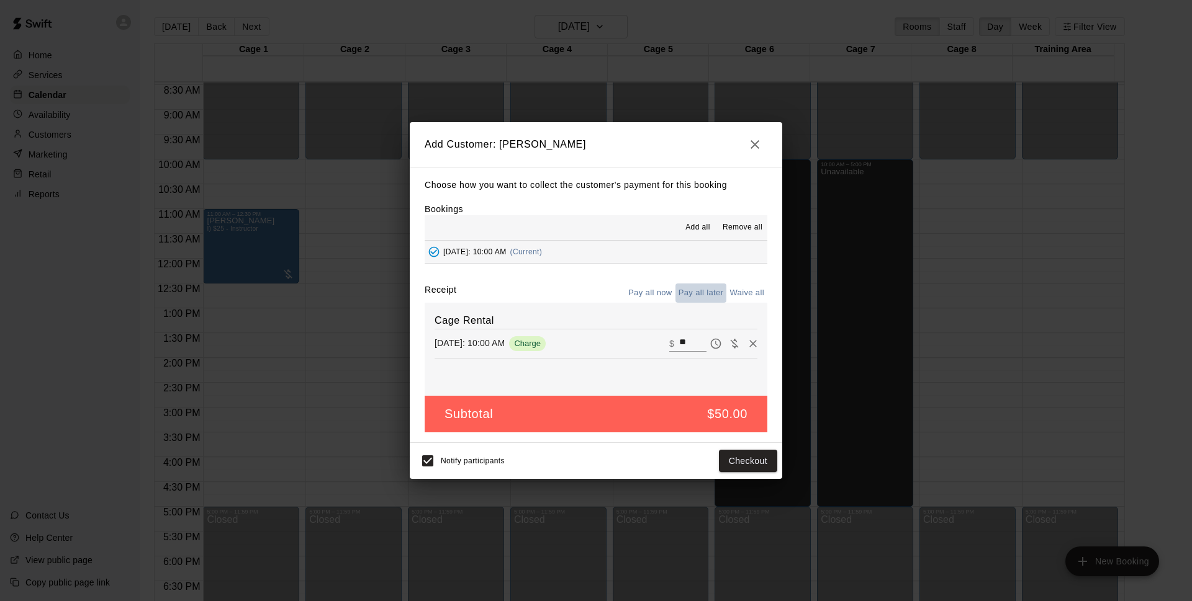
click at [692, 298] on button "Pay all later" at bounding box center [701, 293] width 52 height 19
click at [739, 458] on button "Add customer" at bounding box center [739, 461] width 76 height 23
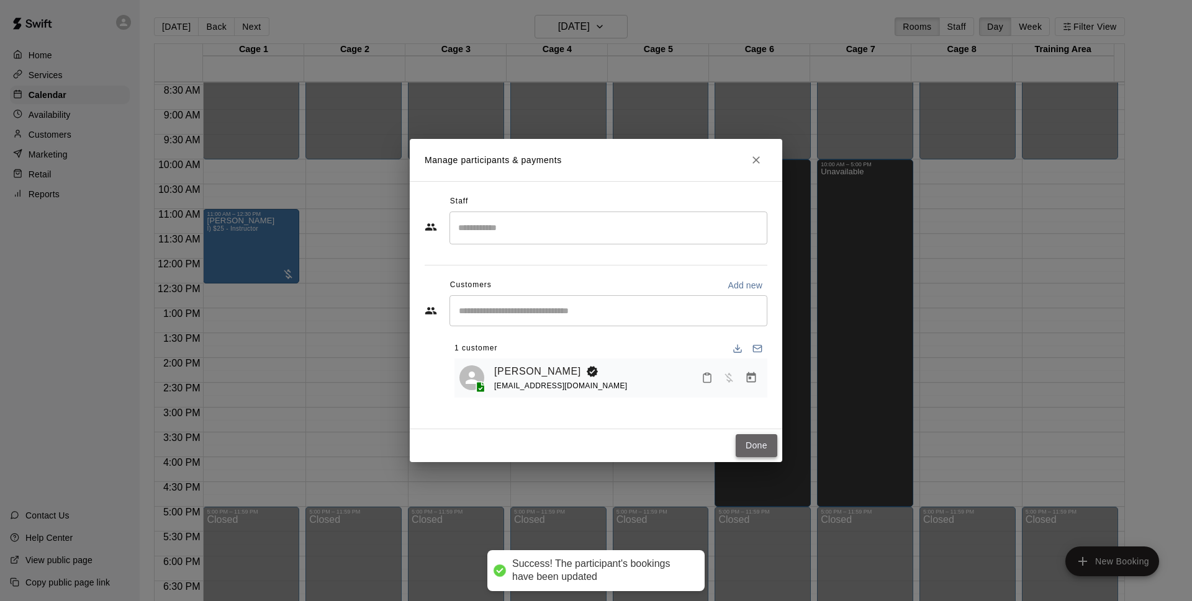
click at [768, 452] on button "Done" at bounding box center [756, 445] width 42 height 23
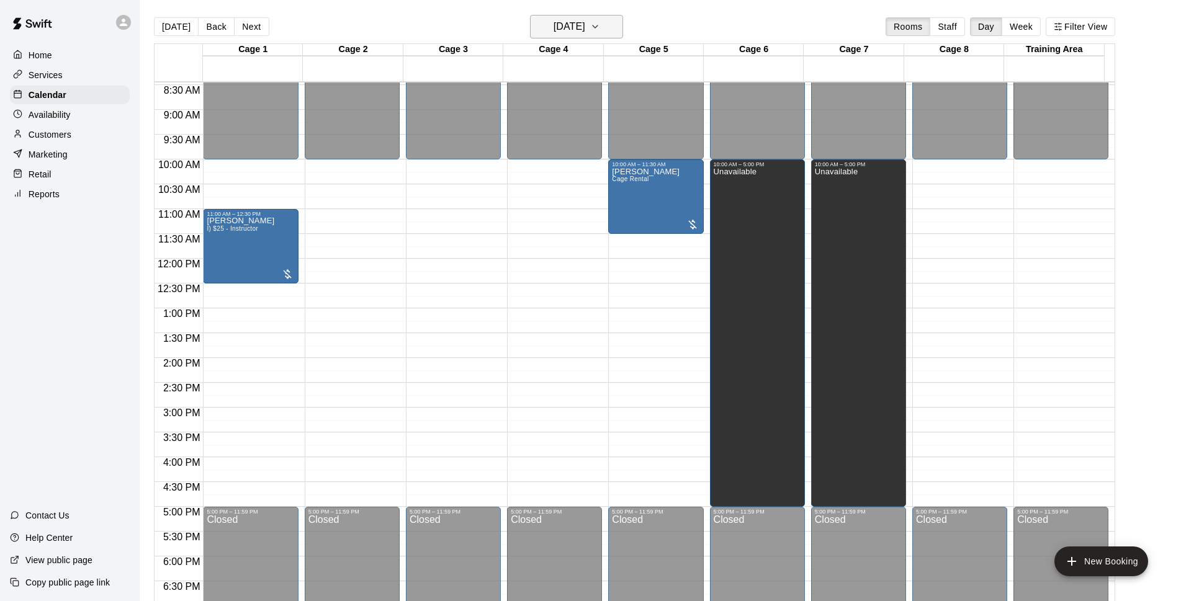
click at [584, 25] on h6 "[DATE]" at bounding box center [570, 26] width 32 height 17
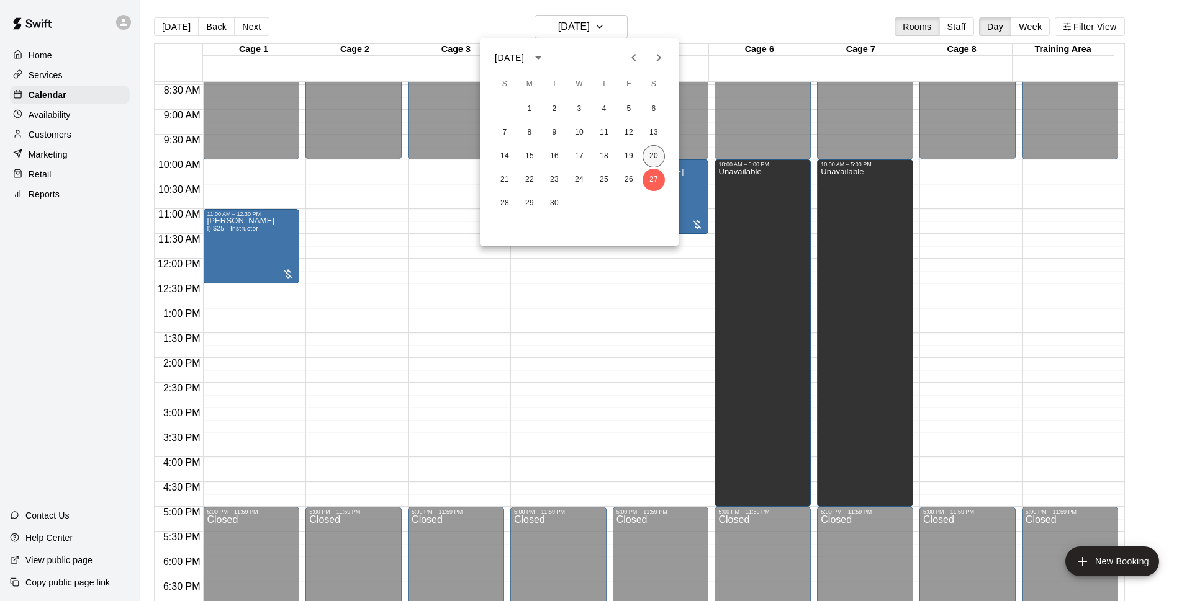
click at [658, 159] on button "20" at bounding box center [653, 156] width 22 height 22
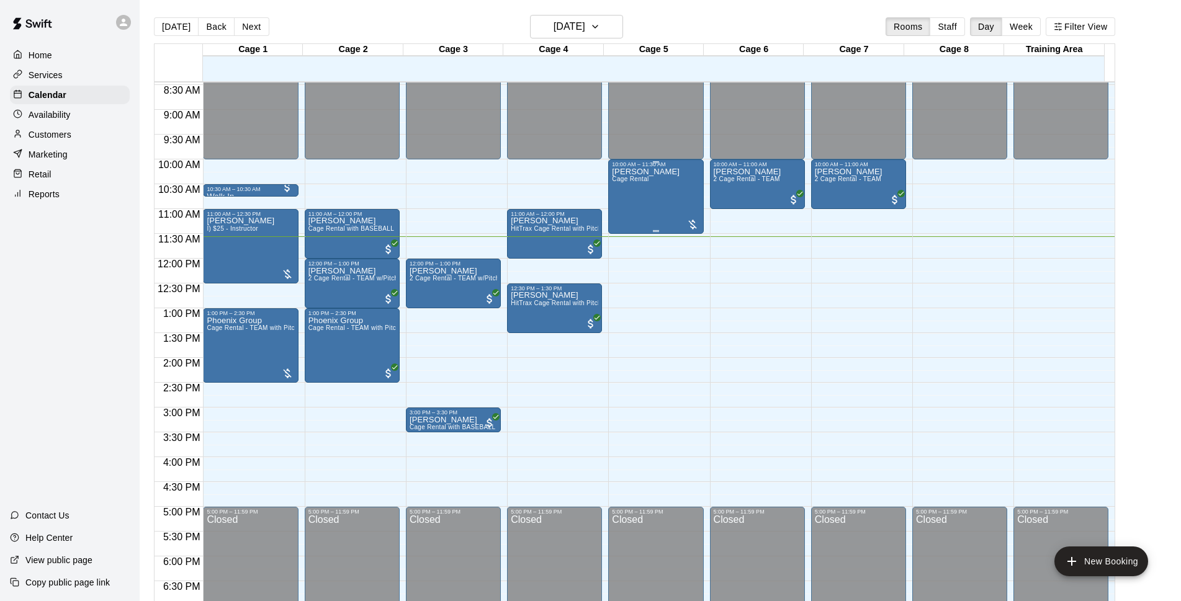
click at [656, 184] on div "[PERSON_NAME] Cage Rental" at bounding box center [646, 468] width 68 height 601
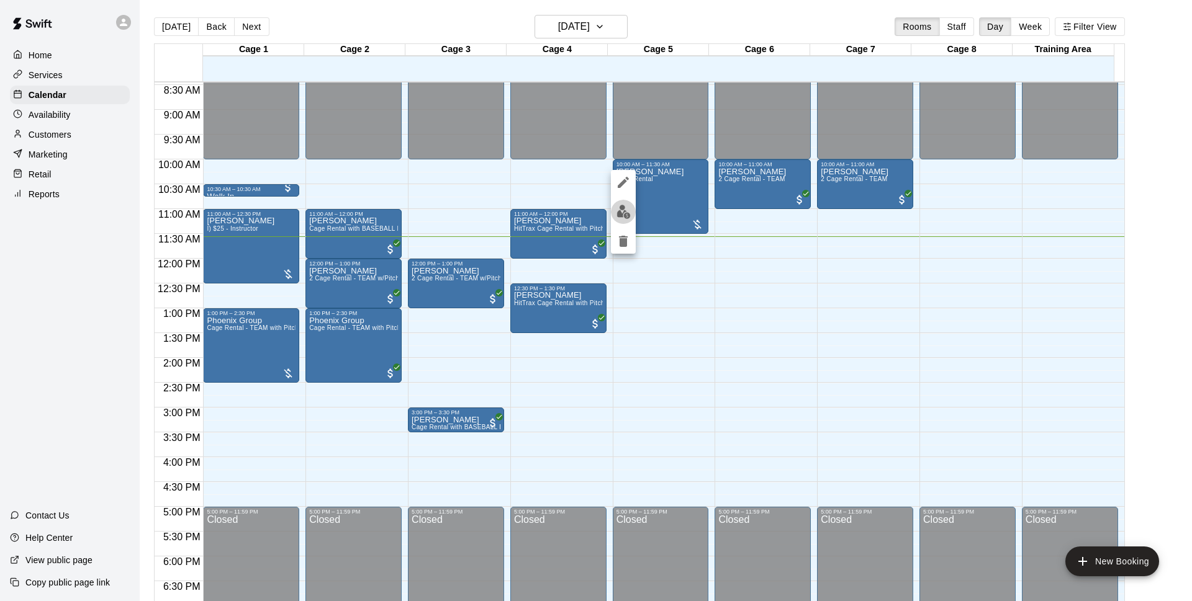
click at [616, 214] on img "edit" at bounding box center [623, 212] width 14 height 14
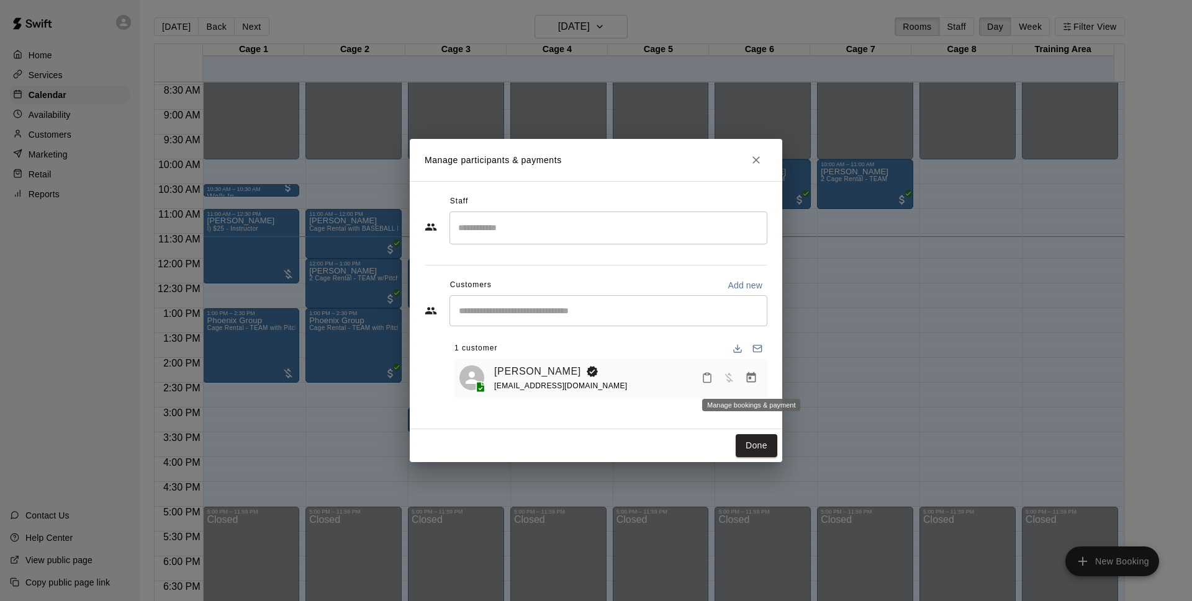
click at [758, 379] on button "Manage bookings & payment" at bounding box center [751, 378] width 22 height 22
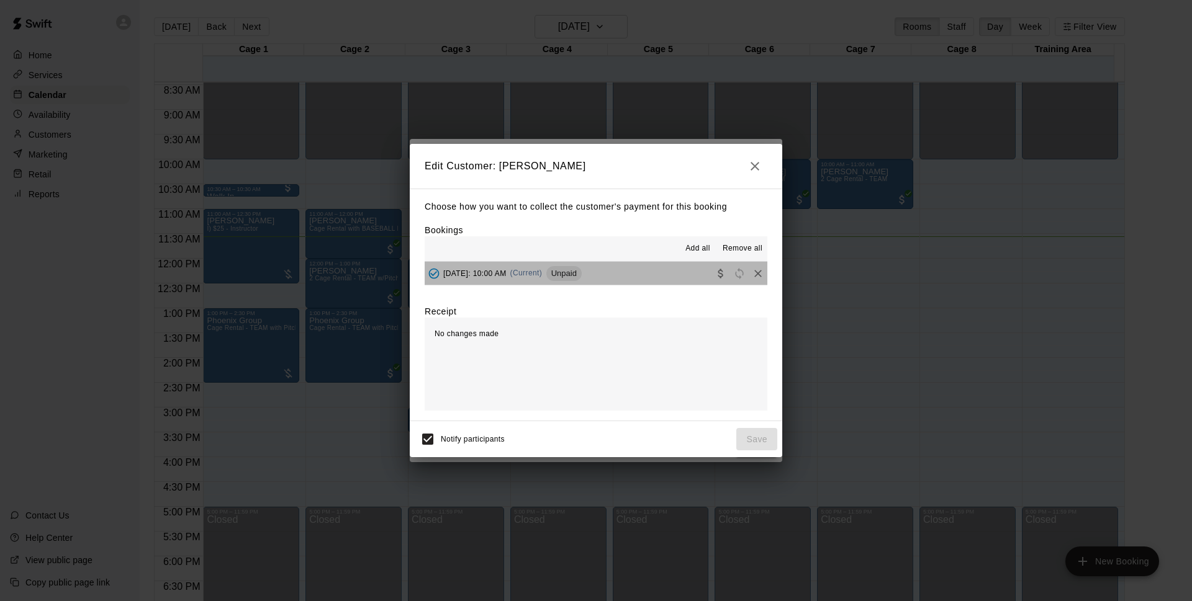
click at [660, 279] on button "[DATE]: 10:00 AM (Current) Unpaid" at bounding box center [596, 273] width 343 height 23
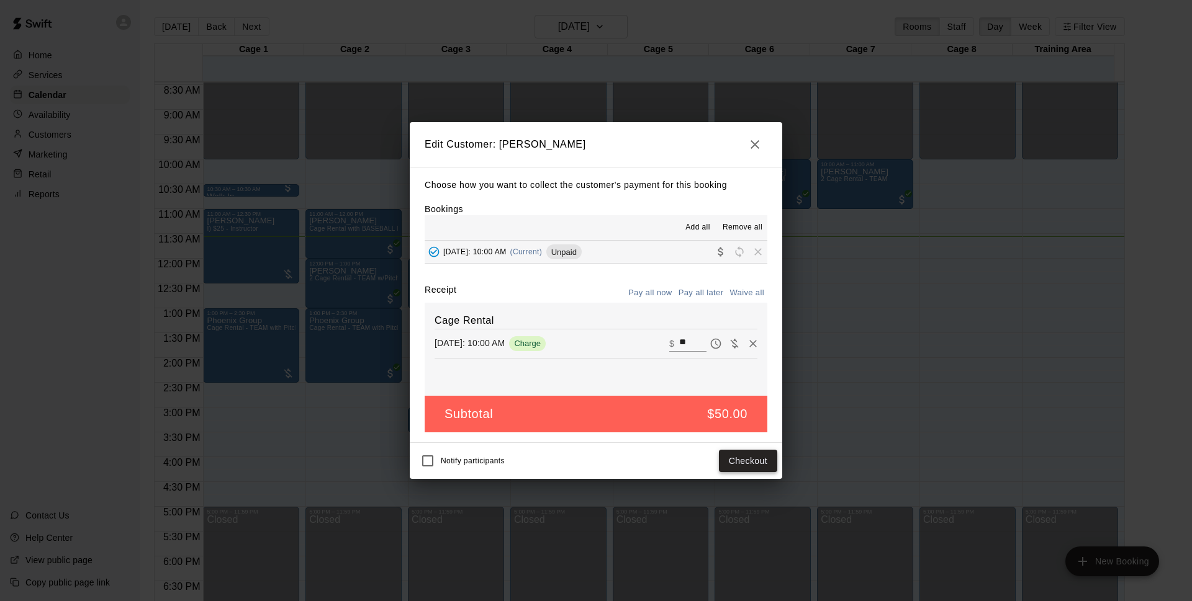
click at [748, 465] on button "Checkout" at bounding box center [748, 461] width 58 height 23
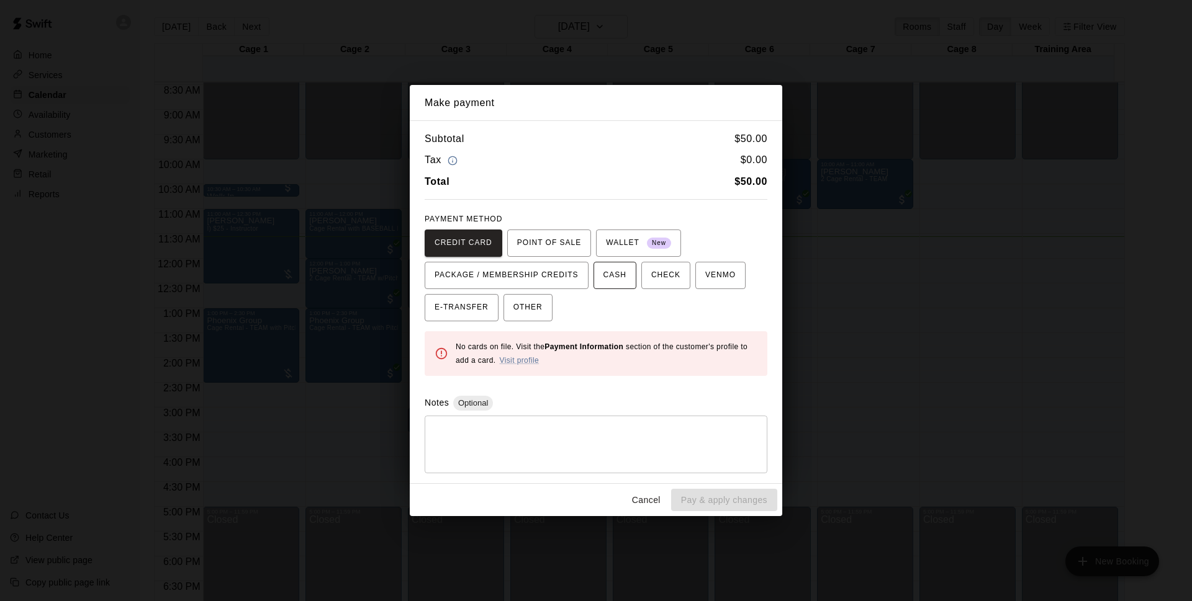
click at [608, 277] on span "CASH" at bounding box center [614, 276] width 23 height 20
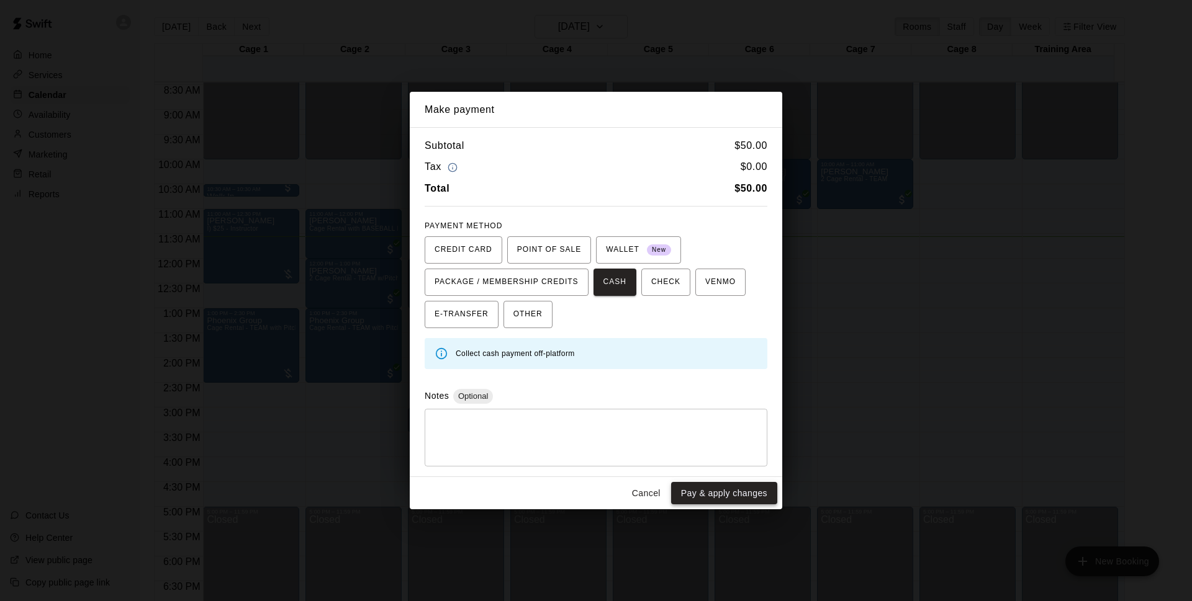
click at [733, 486] on button "Pay & apply changes" at bounding box center [724, 493] width 106 height 23
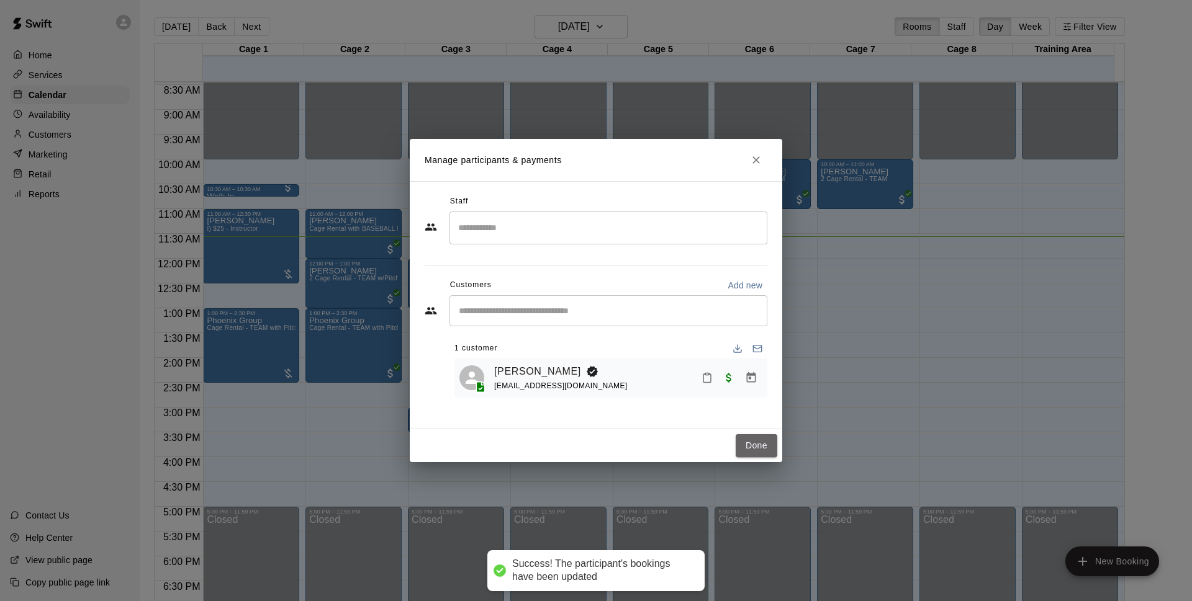
click at [776, 447] on button "Done" at bounding box center [756, 445] width 42 height 23
